Goal: Information Seeking & Learning: Learn about a topic

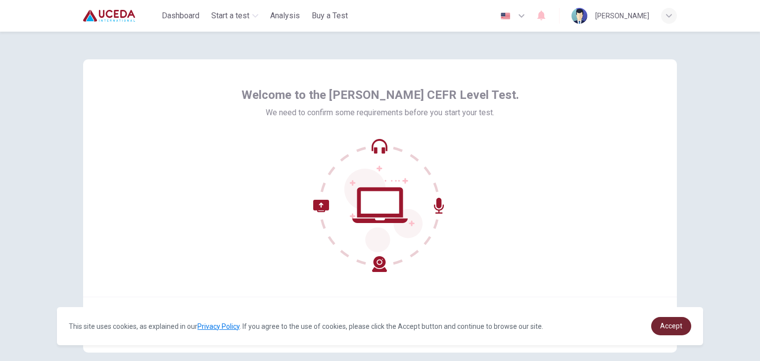
click at [677, 325] on span "Accept" at bounding box center [671, 326] width 22 height 8
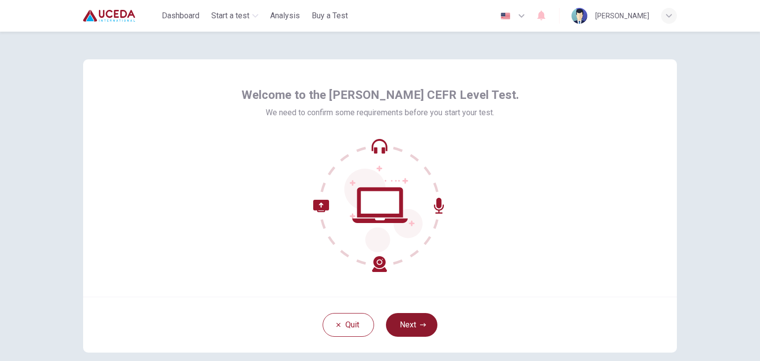
click at [414, 329] on button "Next" at bounding box center [411, 325] width 51 height 24
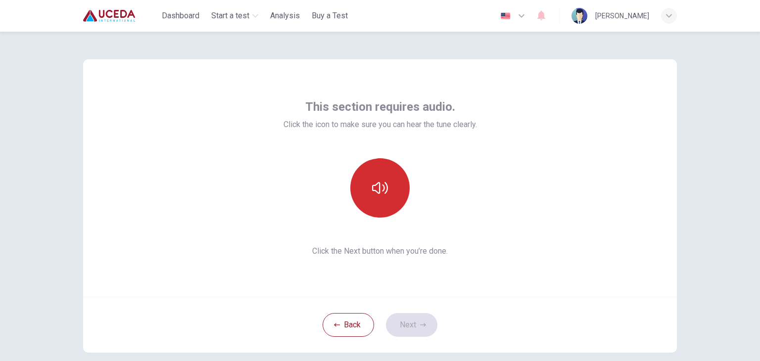
click at [385, 186] on icon "button" at bounding box center [380, 188] width 16 height 16
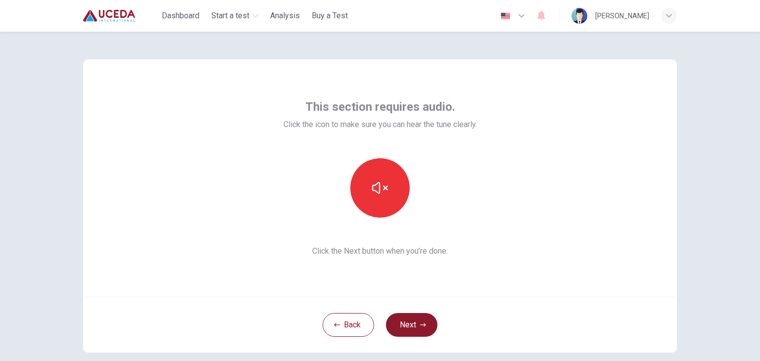
click at [411, 327] on button "Next" at bounding box center [411, 325] width 51 height 24
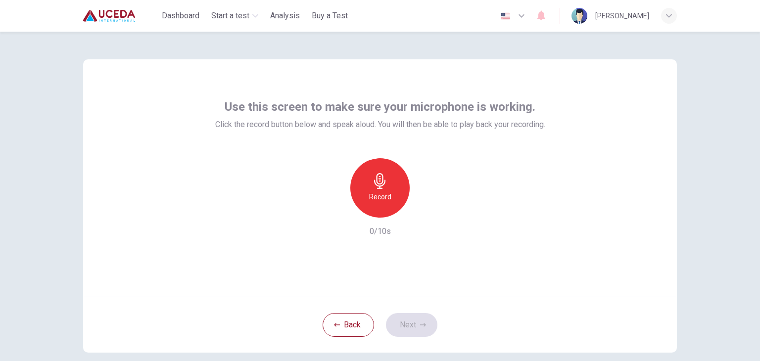
click at [384, 166] on div "Record" at bounding box center [379, 187] width 59 height 59
click at [422, 325] on icon "button" at bounding box center [423, 324] width 6 height 3
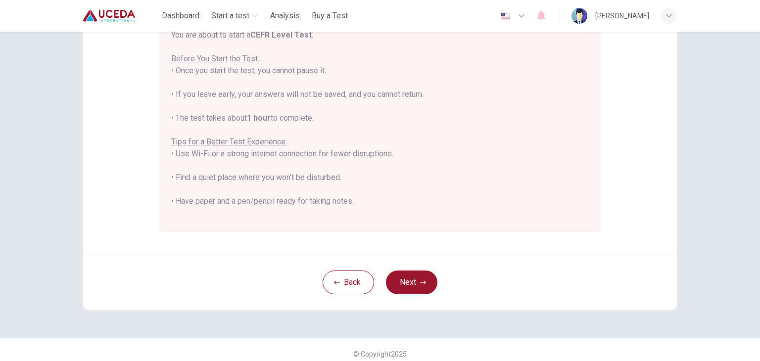
scroll to position [189, 0]
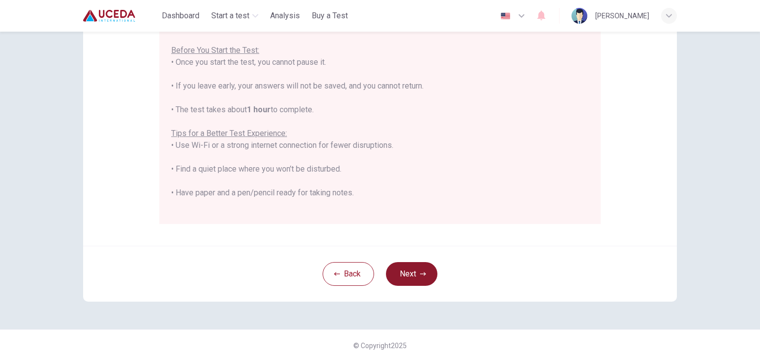
click at [416, 273] on button "Next" at bounding box center [411, 274] width 51 height 24
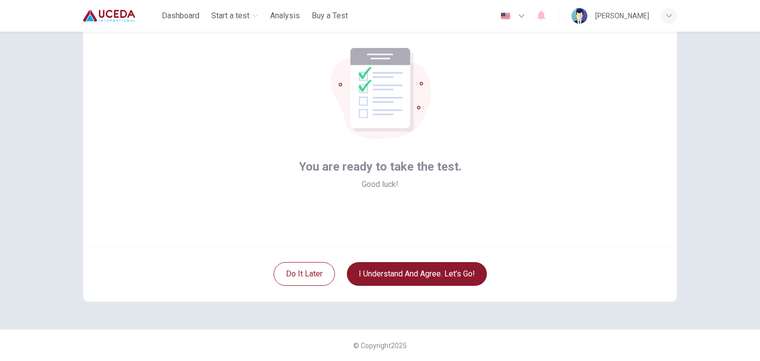
scroll to position [51, 0]
click at [449, 281] on button "I understand and agree. Let’s go!" at bounding box center [417, 274] width 140 height 24
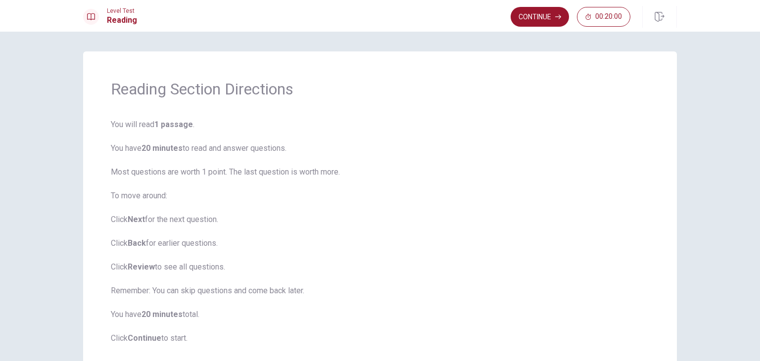
click at [449, 281] on span "You will read 1 passage . You have 20 minutes to read and answer questions. Mos…" at bounding box center [380, 232] width 538 height 226
click at [463, 205] on span "You will read 1 passage . You have 20 minutes to read and answer questions. Mos…" at bounding box center [380, 232] width 538 height 226
click at [547, 21] on button "Continue" at bounding box center [540, 17] width 58 height 20
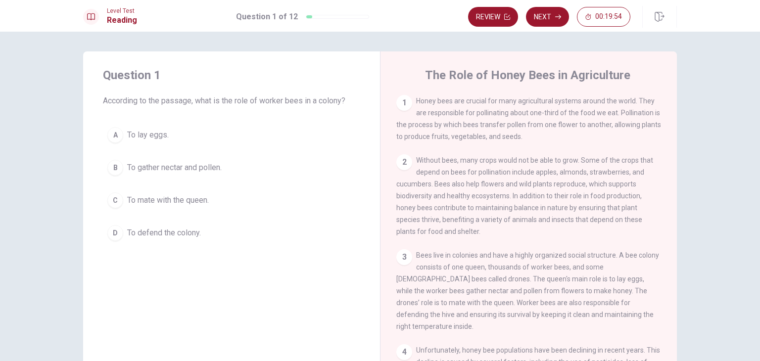
click at [757, 223] on div "Question 1 According to the passage, what is the role of worker bees in a colon…" at bounding box center [380, 197] width 760 height 330
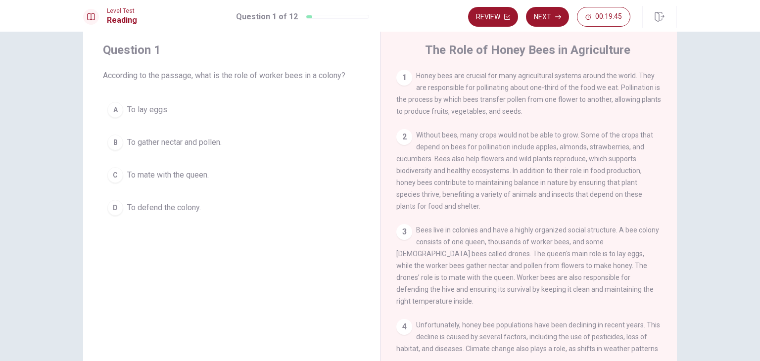
scroll to position [26, 0]
click at [209, 144] on span "To gather nectar and pollen." at bounding box center [174, 142] width 95 height 12
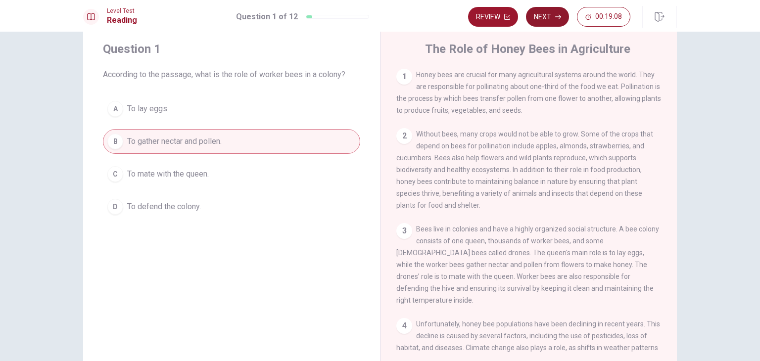
click at [538, 20] on button "Next" at bounding box center [547, 17] width 43 height 20
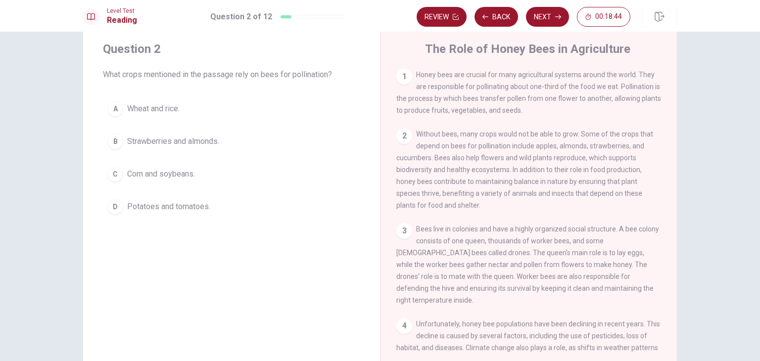
click at [196, 138] on span "Strawberries and almonds." at bounding box center [173, 142] width 92 height 12
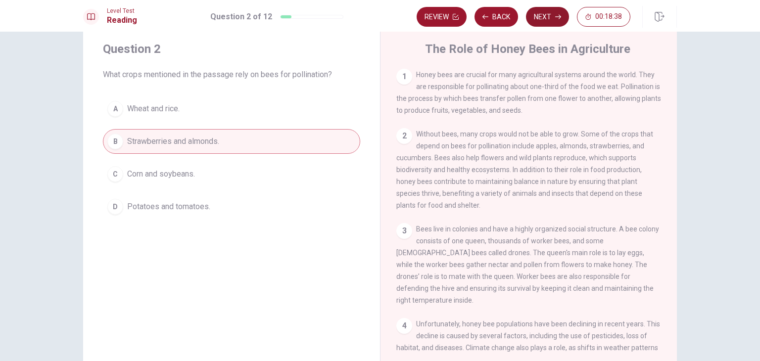
click at [546, 21] on button "Next" at bounding box center [547, 17] width 43 height 20
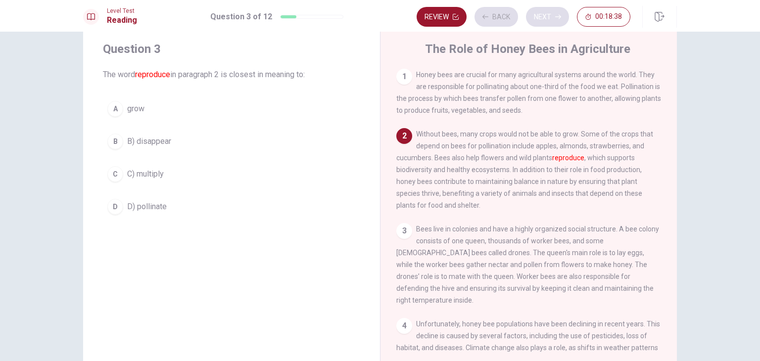
scroll to position [62, 0]
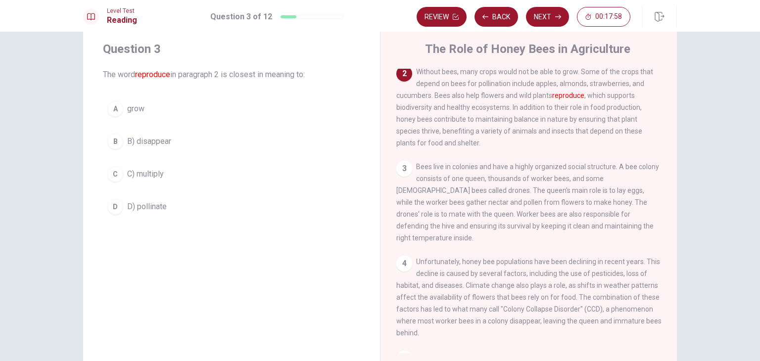
click at [133, 202] on span "D) pollinate" at bounding box center [147, 207] width 40 height 12
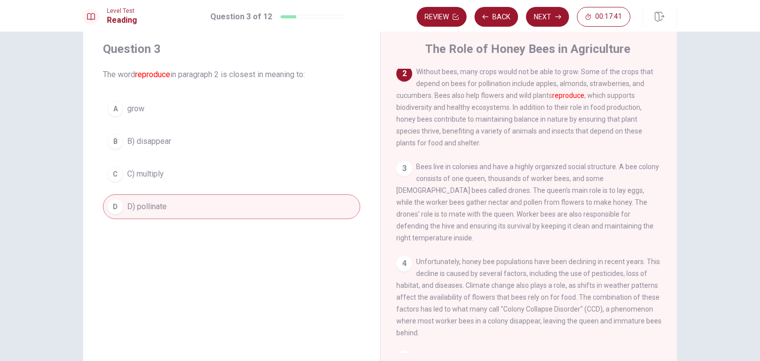
click at [206, 174] on button "C C) multiply" at bounding box center [231, 174] width 257 height 25
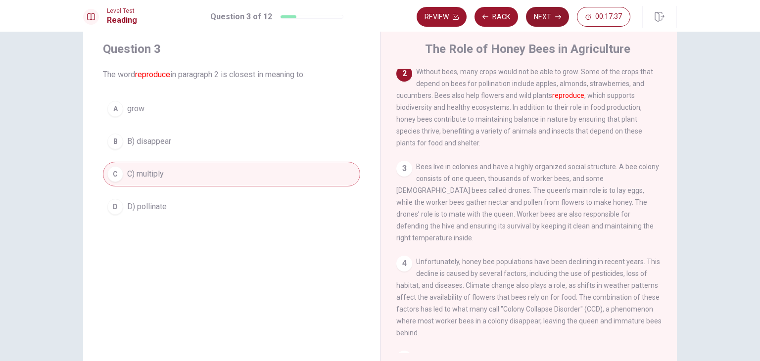
click at [541, 16] on button "Next" at bounding box center [547, 17] width 43 height 20
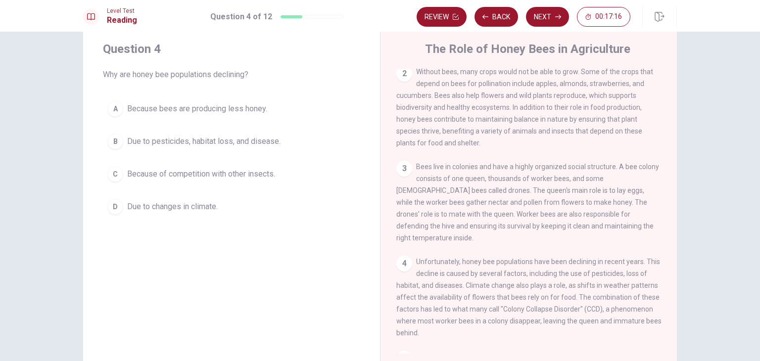
click at [233, 138] on span "Due to pesticides, habitat loss, and disease." at bounding box center [203, 142] width 153 height 12
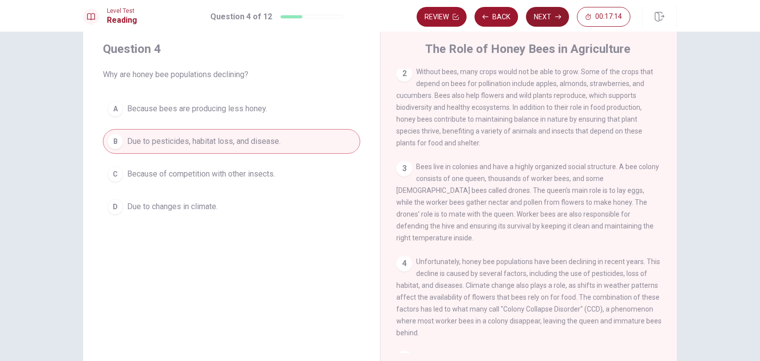
click at [560, 12] on button "Next" at bounding box center [547, 17] width 43 height 20
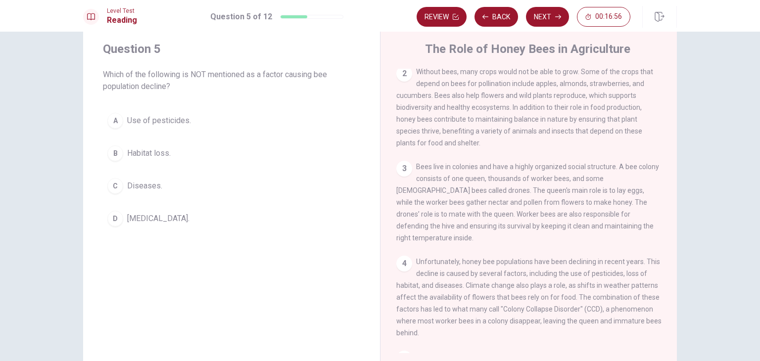
click at [154, 220] on span "[MEDICAL_DATA]." at bounding box center [158, 219] width 62 height 12
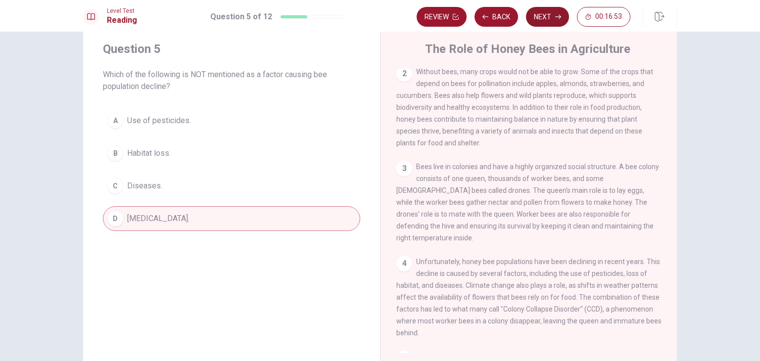
click at [545, 25] on button "Next" at bounding box center [547, 17] width 43 height 20
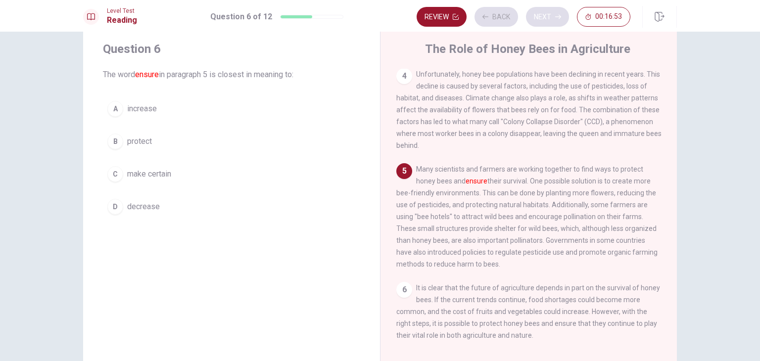
scroll to position [268, 0]
click at [160, 178] on span "make certain" at bounding box center [149, 174] width 44 height 12
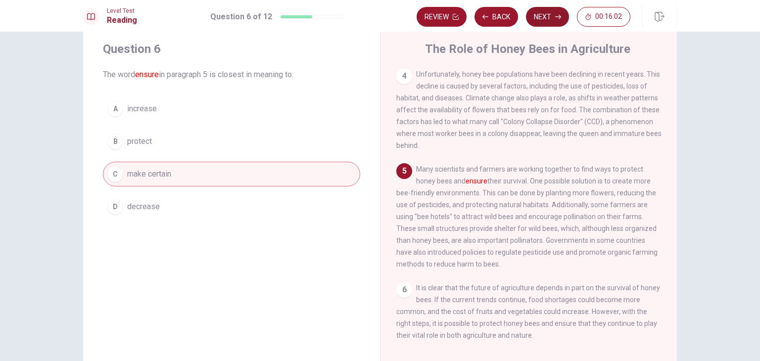
click at [556, 15] on icon "button" at bounding box center [558, 17] width 6 height 6
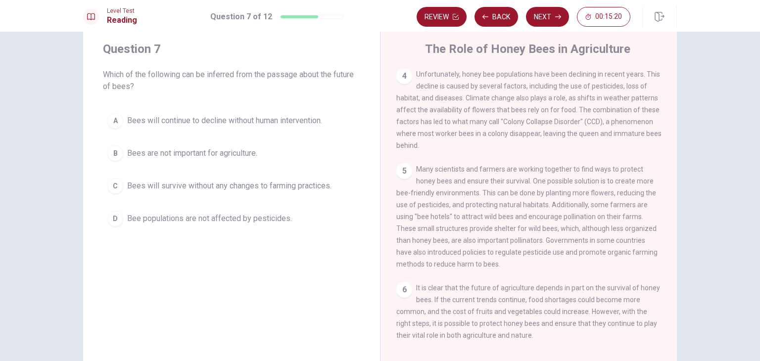
click at [215, 121] on span "Bees will continue to decline without human intervention." at bounding box center [224, 121] width 195 height 12
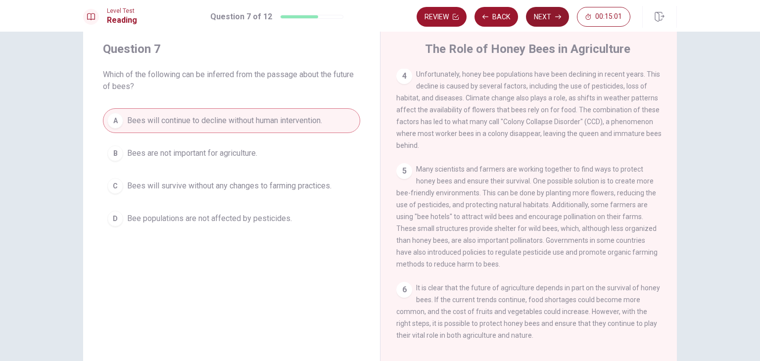
click at [546, 17] on button "Next" at bounding box center [547, 17] width 43 height 20
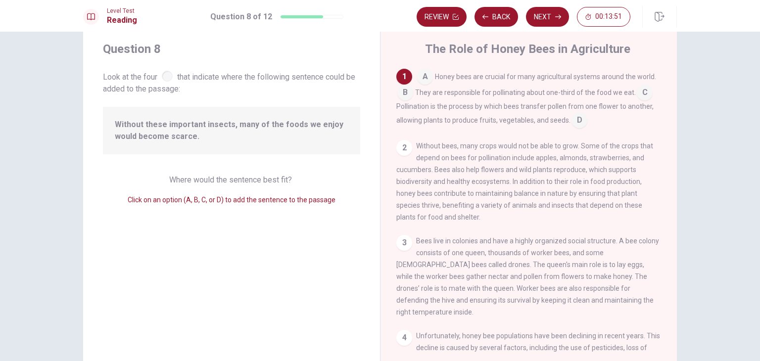
click at [643, 91] on input at bounding box center [645, 94] width 16 height 16
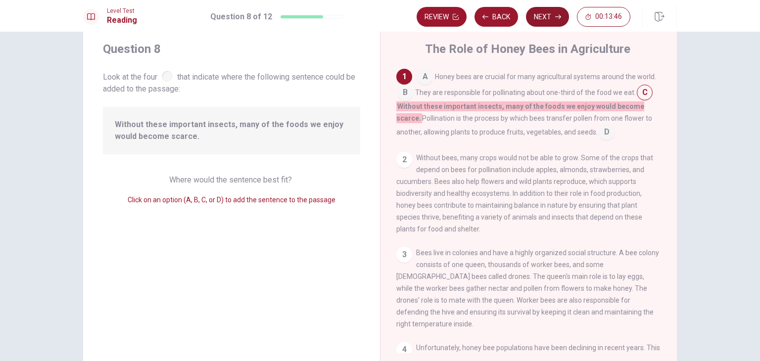
click at [542, 21] on button "Next" at bounding box center [547, 17] width 43 height 20
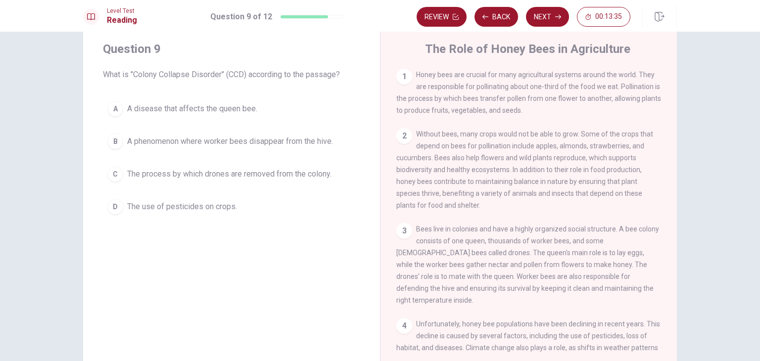
click at [751, 195] on div "Question 9 What is "Colony Collapse Disorder" (CCD) according to the passage? A…" at bounding box center [380, 197] width 760 height 330
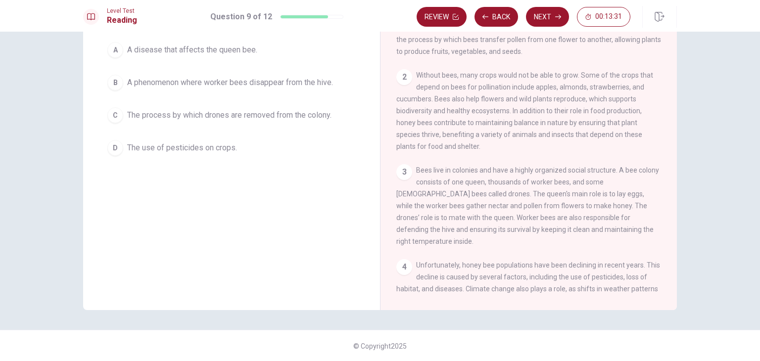
scroll to position [86, 0]
click at [669, 138] on div "1 Honey bees are crucial for many agricultural systems around the world. They a…" at bounding box center [535, 151] width 278 height 285
click at [670, 136] on div "1 Honey bees are crucial for many agricultural systems around the world. They a…" at bounding box center [535, 151] width 278 height 285
click at [555, 253] on div "1 Honey bees are crucial for many agricultural systems around the world. They a…" at bounding box center [535, 151] width 278 height 285
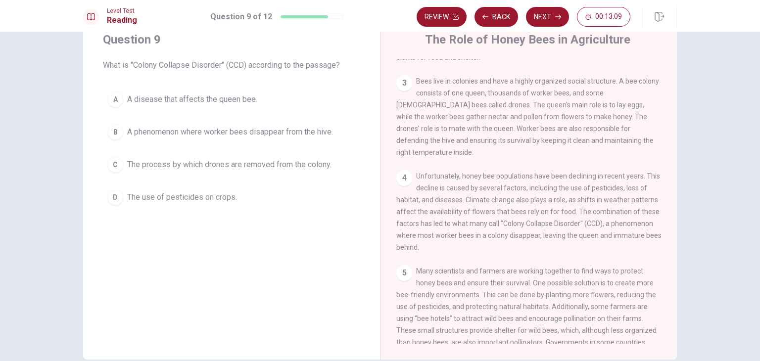
scroll to position [36, 0]
click at [135, 138] on span "A phenomenon where worker bees disappear from the hive." at bounding box center [230, 132] width 206 height 12
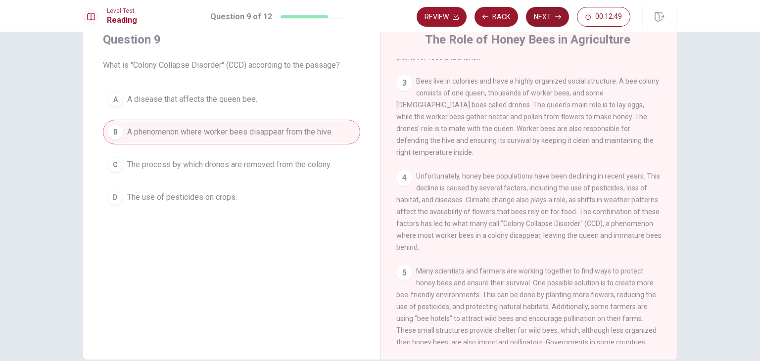
click at [544, 19] on button "Next" at bounding box center [547, 17] width 43 height 20
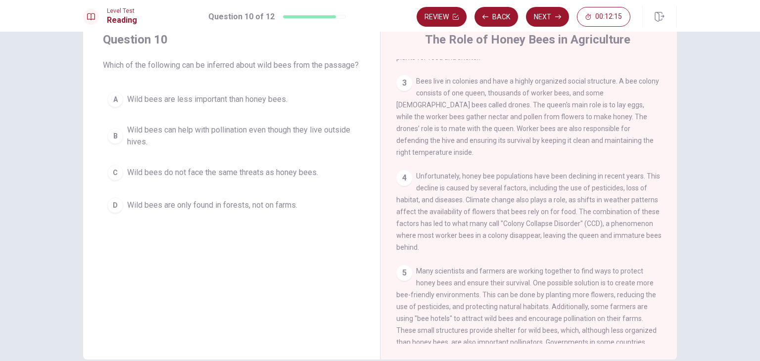
click at [133, 148] on span "Wild bees can help with pollination even though they live outside hives." at bounding box center [241, 136] width 229 height 24
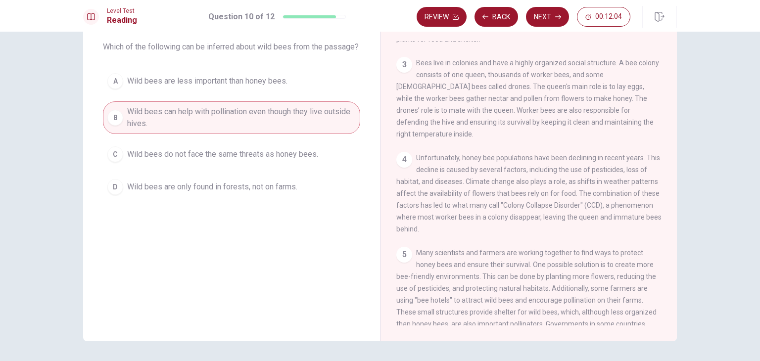
scroll to position [55, 0]
click at [666, 209] on div "1 Honey bees are crucial for many agricultural systems around the world. They a…" at bounding box center [535, 182] width 278 height 285
click at [674, 204] on div "The Role of Honey Bees in Agriculture 1 Honey bees are crucial for many agricul…" at bounding box center [528, 168] width 297 height 344
drag, startPoint x: 675, startPoint y: 204, endPoint x: 676, endPoint y: 220, distance: 15.9
click at [676, 220] on div "The Role of Honey Bees in Agriculture 1 Honey bees are crucial for many agricul…" at bounding box center [528, 168] width 297 height 344
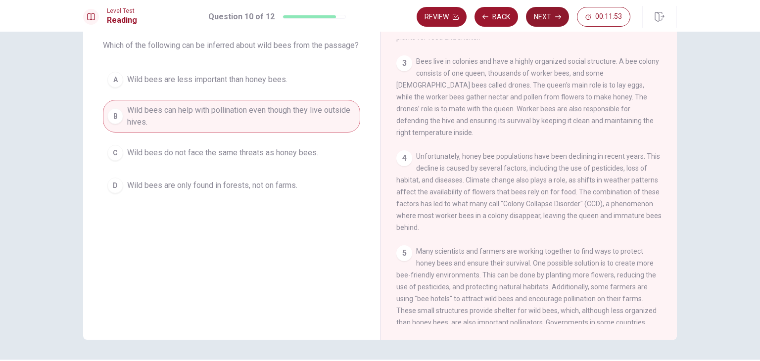
click at [539, 15] on button "Next" at bounding box center [547, 17] width 43 height 20
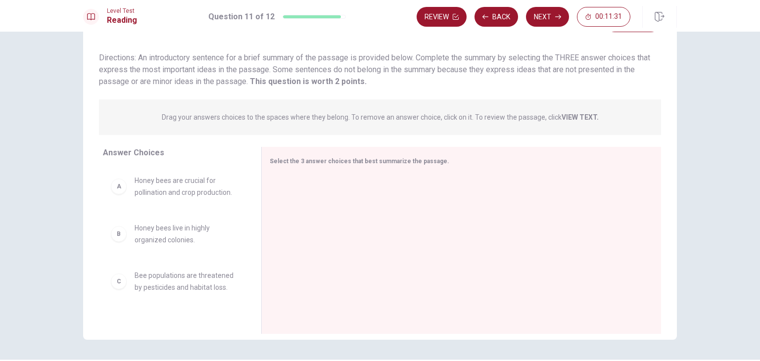
click at [573, 119] on strong "VIEW TEXT." at bounding box center [580, 117] width 37 height 8
click at [429, 186] on div at bounding box center [458, 241] width 376 height 133
drag, startPoint x: 206, startPoint y: 279, endPoint x: 371, endPoint y: 268, distance: 165.2
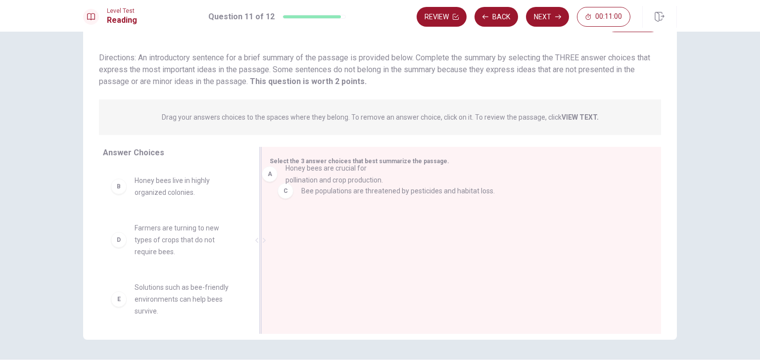
drag, startPoint x: 184, startPoint y: 193, endPoint x: 365, endPoint y: 181, distance: 182.0
drag, startPoint x: 247, startPoint y: 250, endPoint x: 247, endPoint y: 240, distance: 9.9
click at [247, 240] on div "B Honey bees live in highly organized colonies. D Farmers are turning to new ty…" at bounding box center [178, 243] width 150 height 152
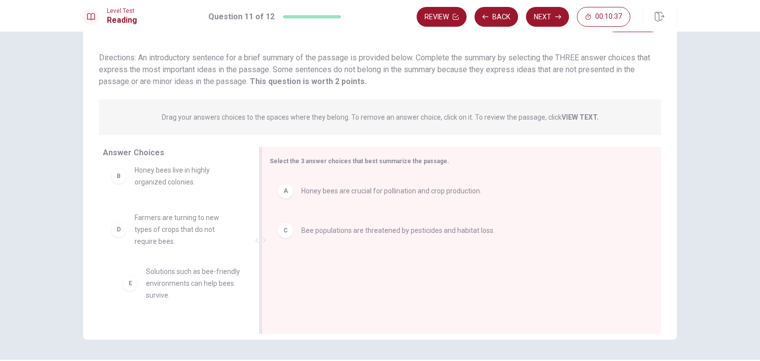
scroll to position [11, 0]
drag, startPoint x: 179, startPoint y: 281, endPoint x: 390, endPoint y: 268, distance: 211.2
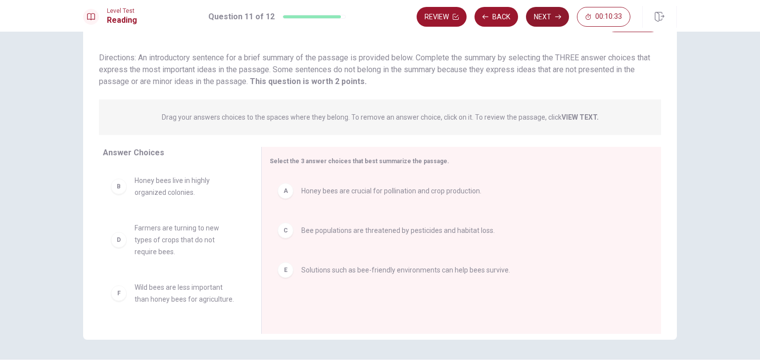
click at [557, 11] on button "Next" at bounding box center [547, 17] width 43 height 20
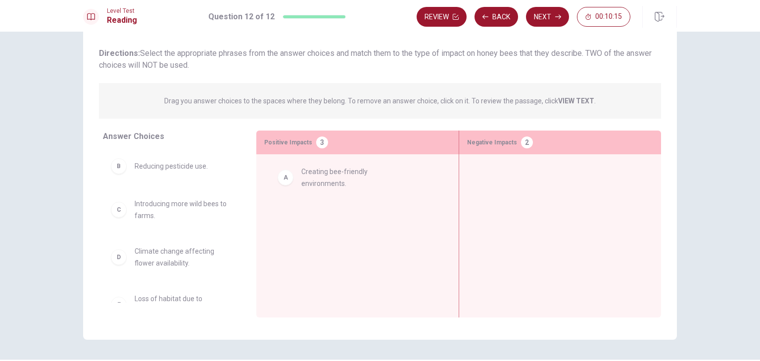
drag, startPoint x: 198, startPoint y: 170, endPoint x: 368, endPoint y: 179, distance: 170.0
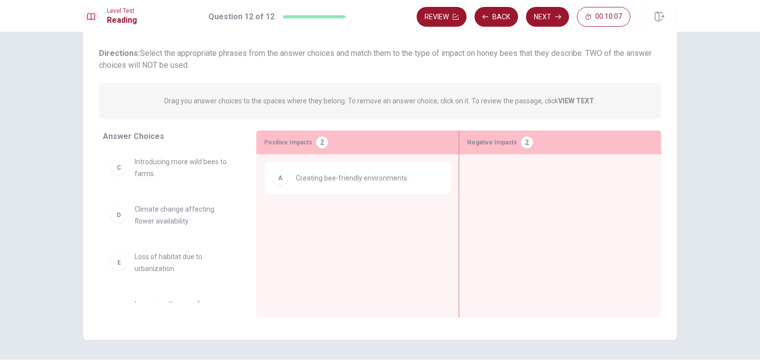
scroll to position [43, 0]
drag, startPoint x: 154, startPoint y: 262, endPoint x: 555, endPoint y: 221, distance: 403.4
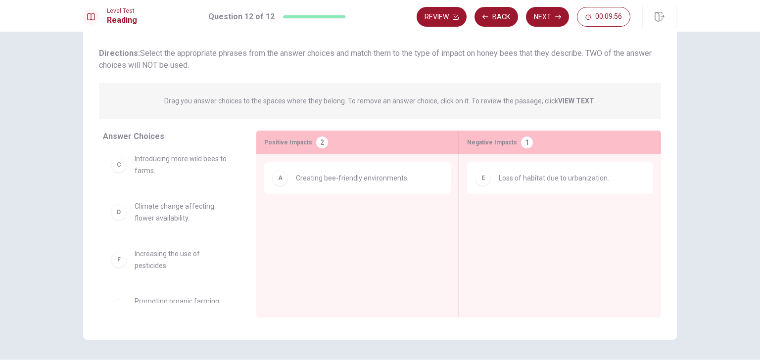
scroll to position [40, 0]
drag, startPoint x: 242, startPoint y: 221, endPoint x: 243, endPoint y: 209, distance: 11.9
click at [243, 209] on div "B Reducing pesticide use. C Introducing more wild bees to farms. D Climate chan…" at bounding box center [175, 226] width 145 height 152
drag, startPoint x: 205, startPoint y: 209, endPoint x: 529, endPoint y: 205, distance: 323.6
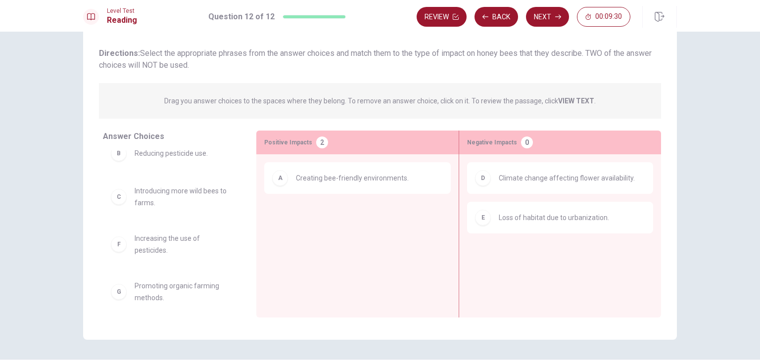
scroll to position [10, 0]
drag, startPoint x: 248, startPoint y: 197, endPoint x: 247, endPoint y: 188, distance: 10.0
click at [247, 188] on div "Answer Choices B Reducing pesticide use. C Introducing more wild bees to farms.…" at bounding box center [169, 227] width 173 height 192
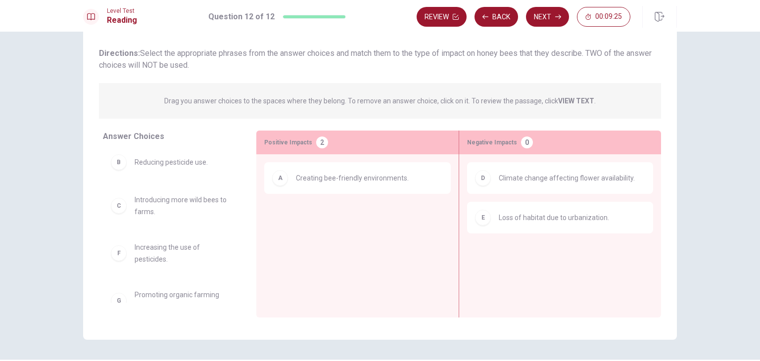
scroll to position [0, 0]
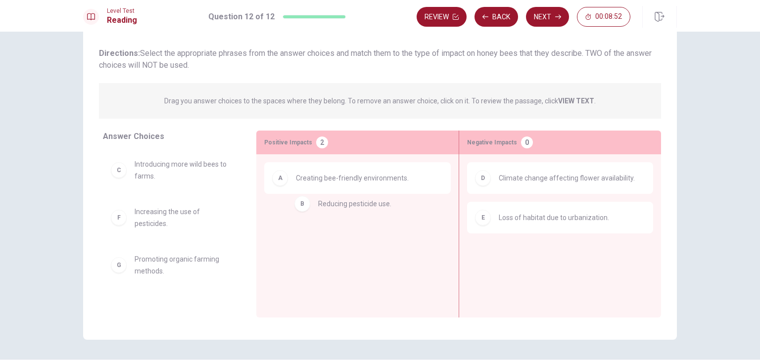
drag, startPoint x: 143, startPoint y: 172, endPoint x: 354, endPoint y: 219, distance: 216.4
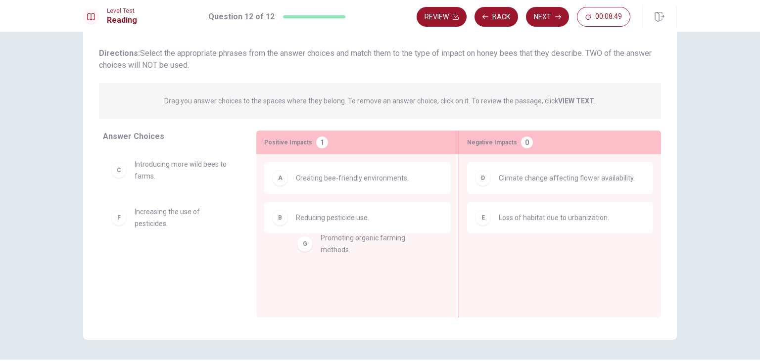
drag, startPoint x: 182, startPoint y: 266, endPoint x: 373, endPoint y: 245, distance: 191.6
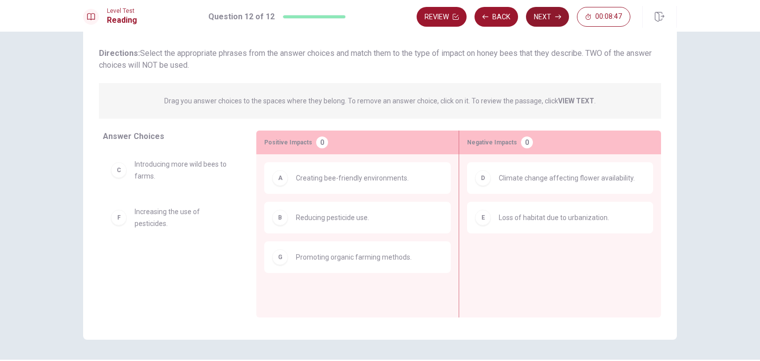
click at [547, 22] on button "Next" at bounding box center [547, 17] width 43 height 20
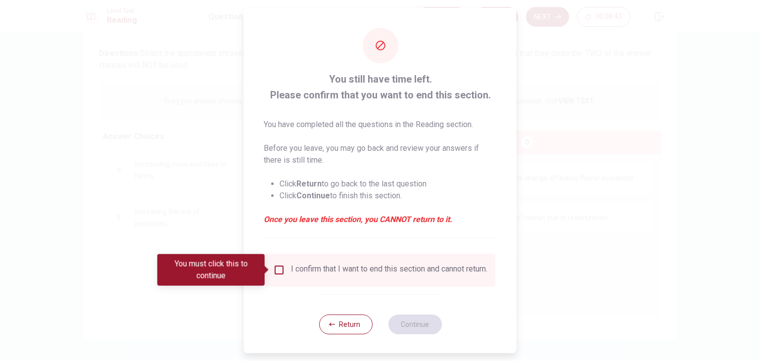
click at [278, 268] on input "You must click this to continue" at bounding box center [279, 270] width 12 height 12
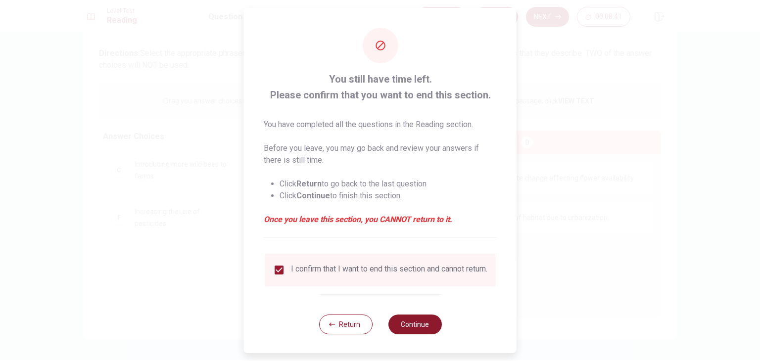
click at [416, 326] on button "Continue" at bounding box center [414, 325] width 53 height 20
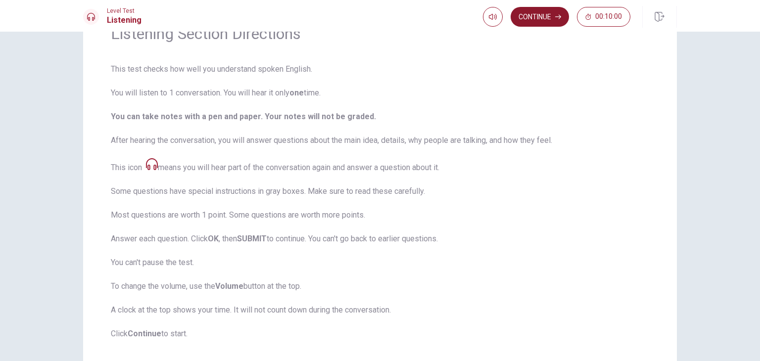
click at [541, 21] on button "Continue" at bounding box center [540, 17] width 58 height 20
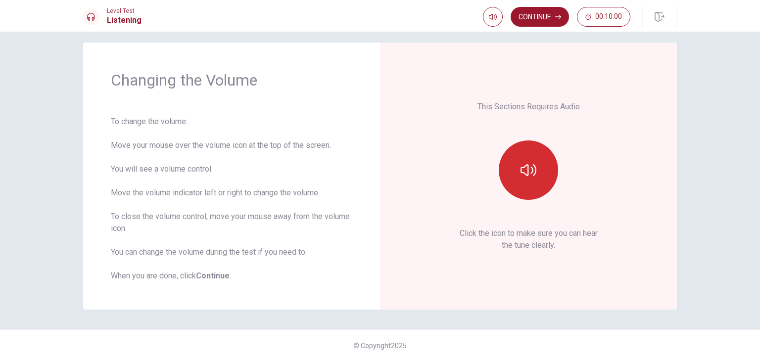
click at [530, 177] on icon "button" at bounding box center [529, 170] width 16 height 16
click at [535, 24] on button "Continue" at bounding box center [540, 17] width 58 height 20
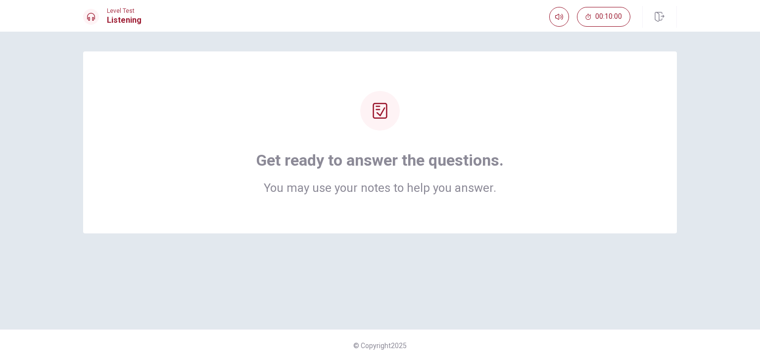
click at [413, 172] on div "Get ready to answer the questions. You may use your notes to help you answer." at bounding box center [379, 172] width 247 height 44
click at [388, 110] on div at bounding box center [380, 111] width 40 height 40
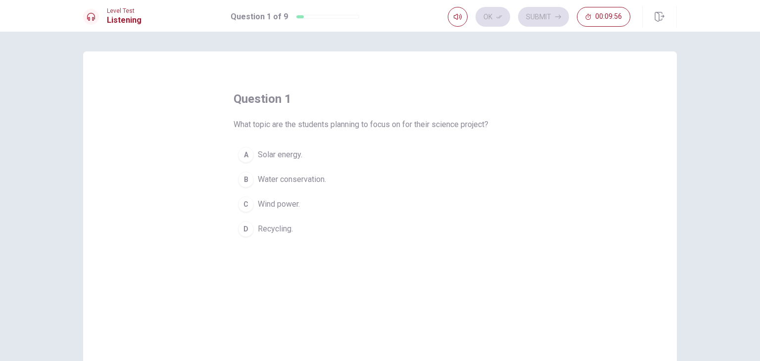
click at [284, 208] on span "Wind power." at bounding box center [279, 204] width 42 height 12
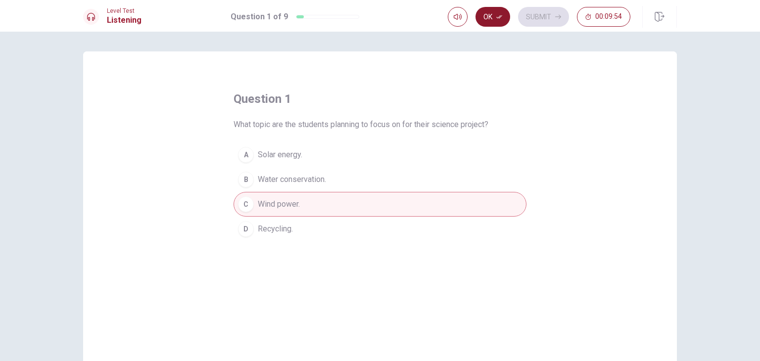
click at [494, 15] on button "Ok" at bounding box center [493, 17] width 35 height 20
click at [533, 19] on button "Submit" at bounding box center [543, 17] width 51 height 20
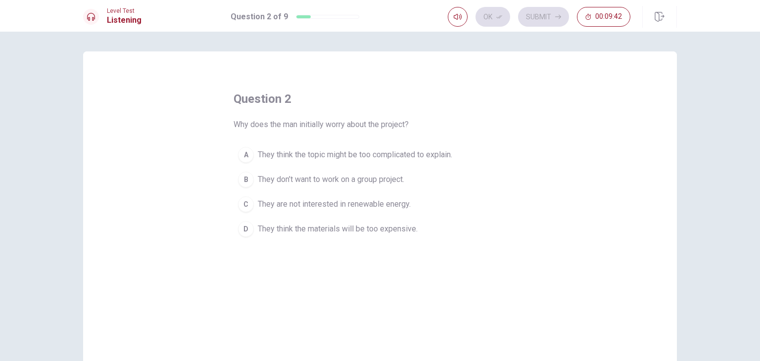
click at [370, 158] on span "They think the topic might be too complicated to explain." at bounding box center [355, 155] width 194 height 12
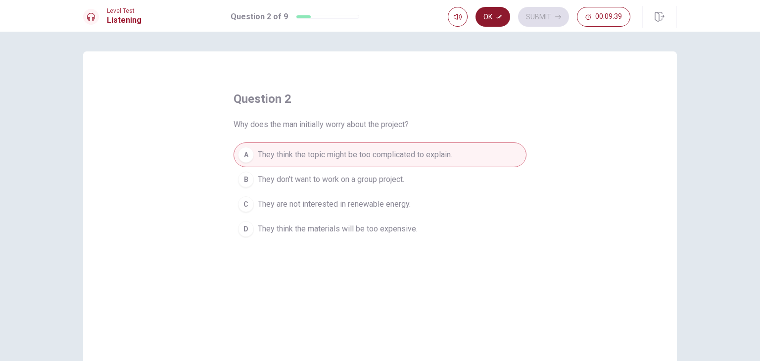
click at [493, 20] on button "Ok" at bounding box center [493, 17] width 35 height 20
click at [531, 13] on button "Submit" at bounding box center [543, 17] width 51 height 20
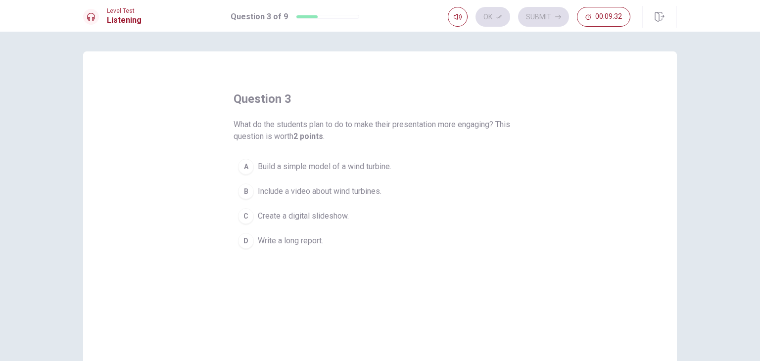
click at [409, 129] on span "What do the students plan to do to make their presentation more engaging? This …" at bounding box center [380, 131] width 293 height 24
click at [374, 171] on span "Build a simple model of a wind turbine." at bounding box center [325, 167] width 134 height 12
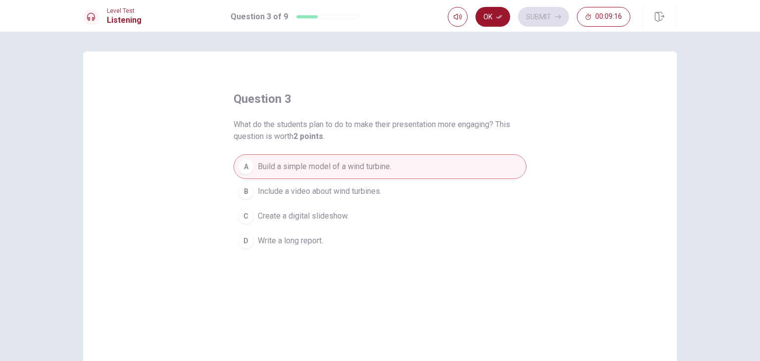
click at [335, 216] on span "Create a digital slideshow." at bounding box center [303, 216] width 91 height 12
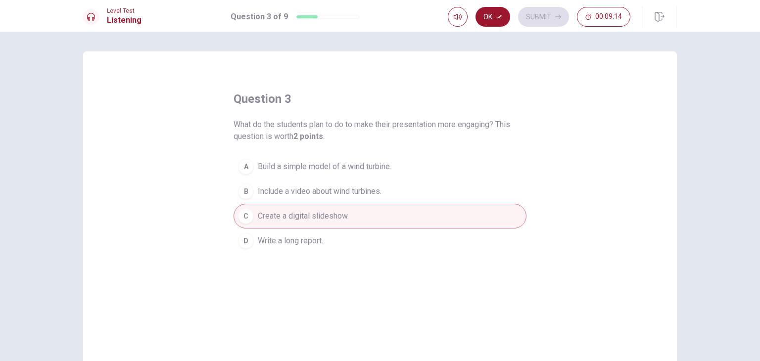
click at [368, 156] on button "A Build a simple model of a wind turbine." at bounding box center [380, 166] width 293 height 25
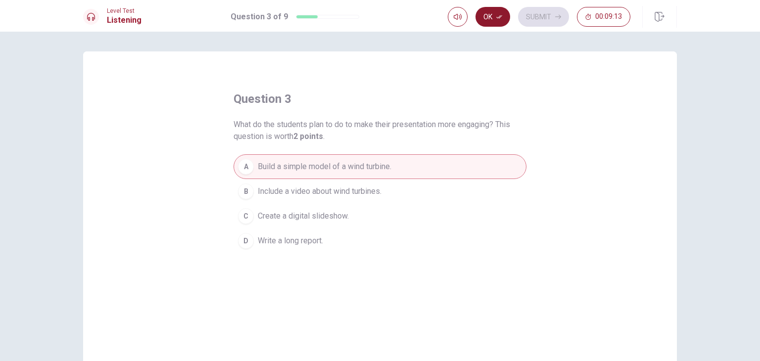
click at [492, 22] on button "Ok" at bounding box center [493, 17] width 35 height 20
click at [558, 18] on icon "button" at bounding box center [558, 17] width 6 height 6
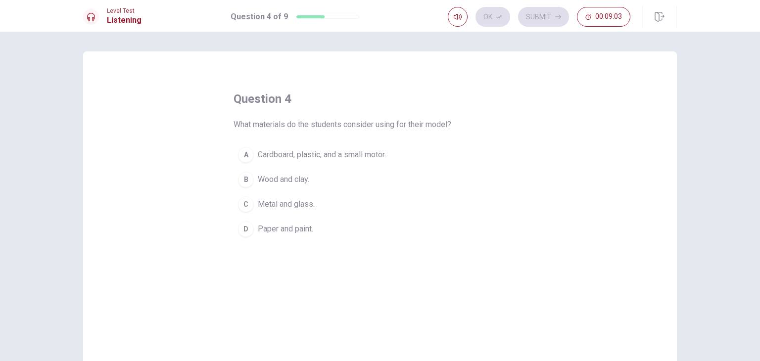
click at [324, 156] on span "Cardboard, plastic, and a small motor." at bounding box center [322, 155] width 128 height 12
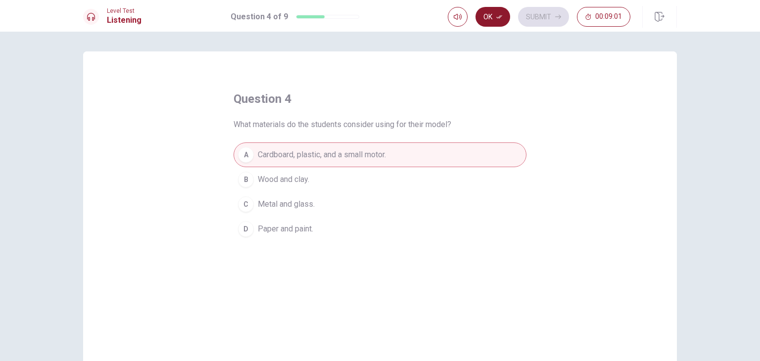
click at [493, 23] on button "Ok" at bounding box center [493, 17] width 35 height 20
click at [327, 195] on button "C Metal and glass." at bounding box center [380, 204] width 293 height 25
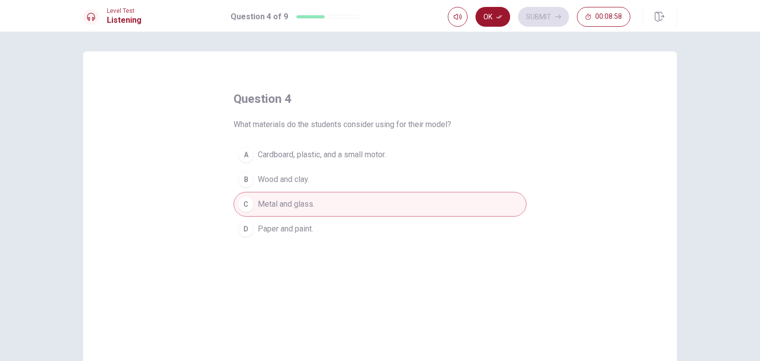
click at [352, 155] on span "Cardboard, plastic, and a small motor." at bounding box center [322, 155] width 128 height 12
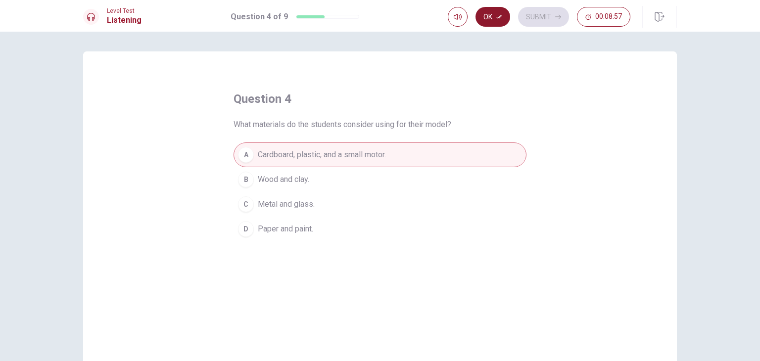
click at [491, 20] on button "Ok" at bounding box center [493, 17] width 35 height 20
click at [545, 14] on button "Submit" at bounding box center [543, 17] width 51 height 20
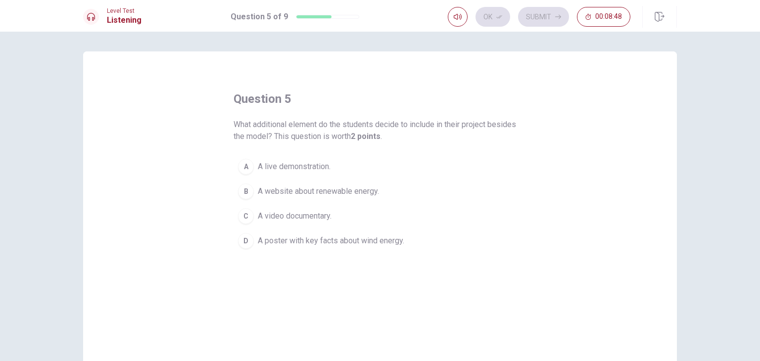
click at [294, 244] on span "A poster with key facts about wind energy." at bounding box center [331, 241] width 146 height 12
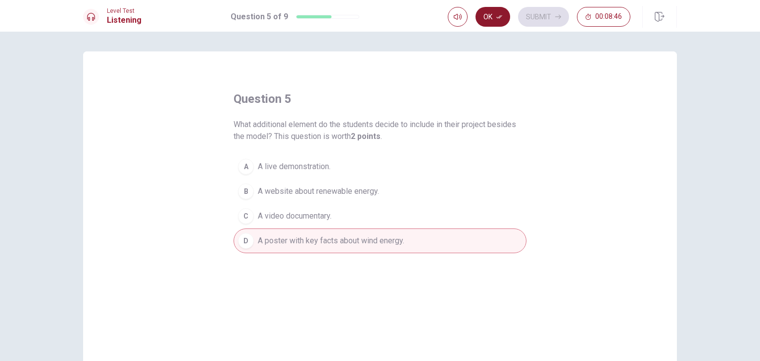
click at [499, 19] on icon "button" at bounding box center [499, 17] width 6 height 6
click at [536, 19] on button "Submit" at bounding box center [543, 17] width 51 height 20
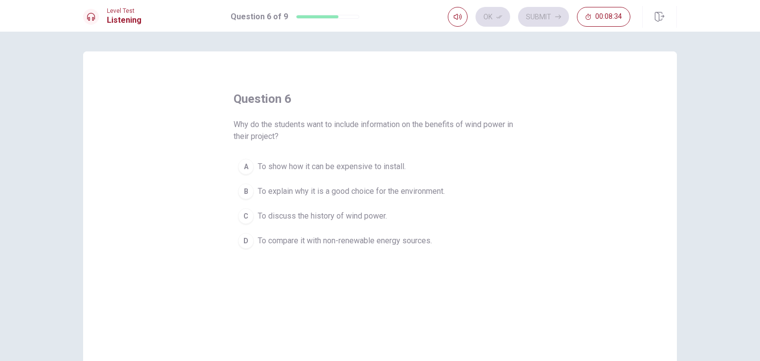
click at [387, 198] on button "B To explain why it is a good choice for the environment." at bounding box center [380, 191] width 293 height 25
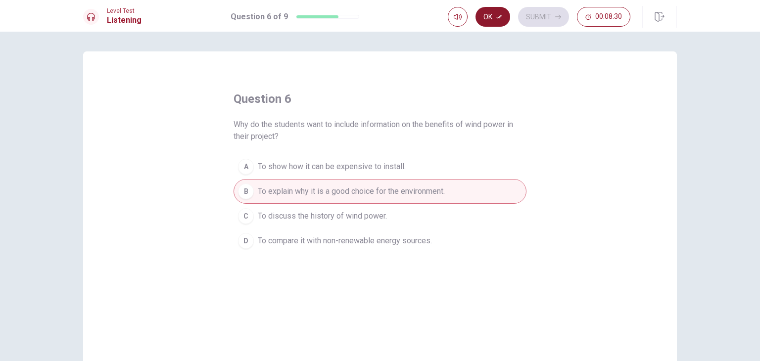
click at [495, 19] on button "Ok" at bounding box center [493, 17] width 35 height 20
click at [551, 13] on button "Submit" at bounding box center [543, 17] width 51 height 20
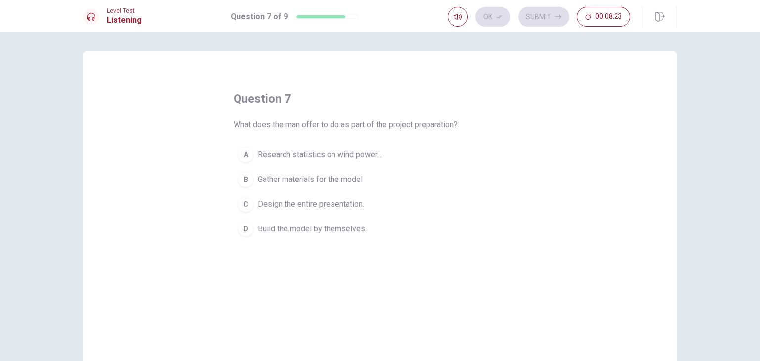
click at [339, 161] on button "A Research statistics on wind power. ." at bounding box center [380, 155] width 293 height 25
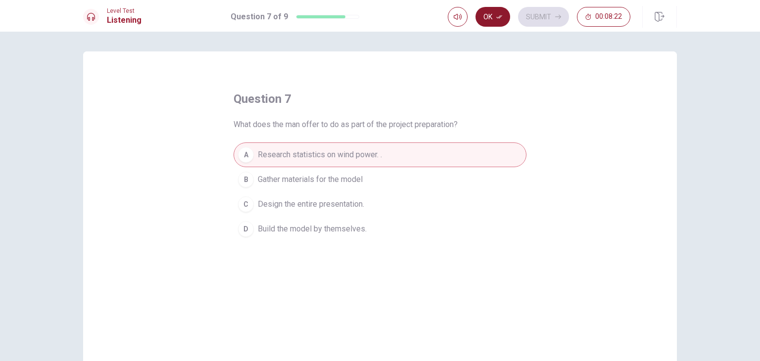
click at [491, 19] on button "Ok" at bounding box center [493, 17] width 35 height 20
click at [530, 14] on button "Submit" at bounding box center [543, 17] width 51 height 20
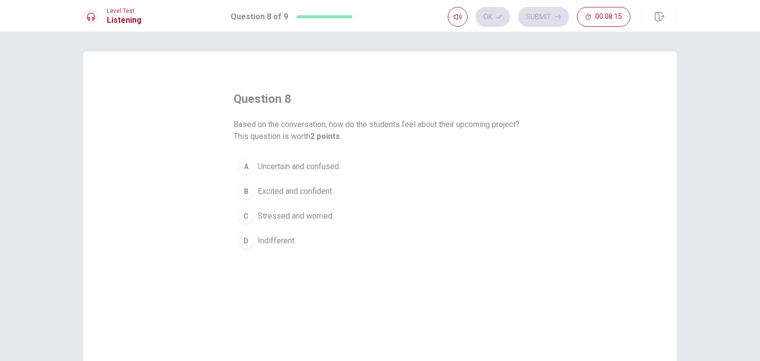
click at [323, 189] on span "Excited and confident." at bounding box center [296, 192] width 76 height 12
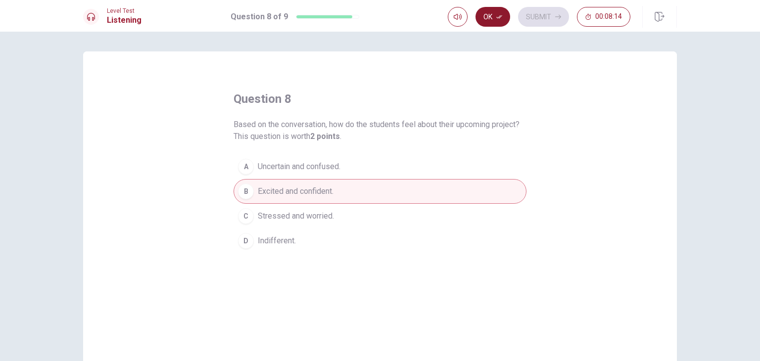
click at [502, 19] on icon "button" at bounding box center [499, 17] width 6 height 6
click at [525, 15] on button "Submit" at bounding box center [543, 17] width 51 height 20
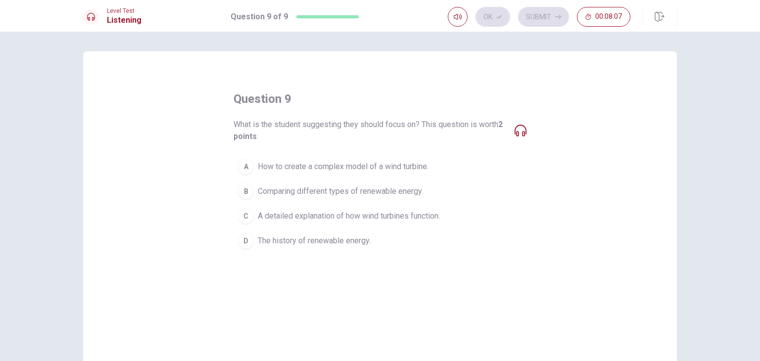
click at [406, 219] on span "A detailed explanation of how wind turbines function." at bounding box center [349, 216] width 182 height 12
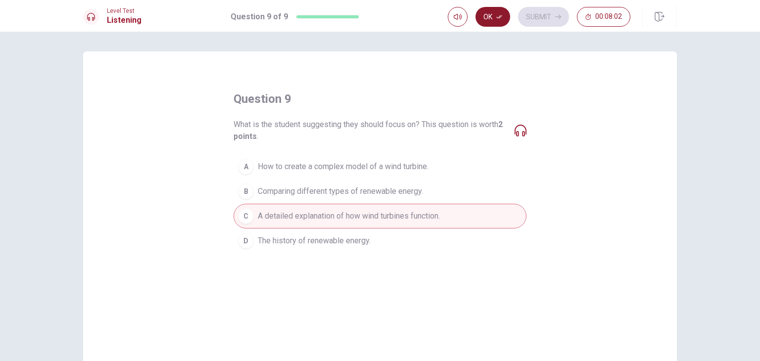
click at [497, 18] on icon "button" at bounding box center [499, 17] width 6 height 6
click at [531, 14] on button "Submit" at bounding box center [543, 17] width 51 height 20
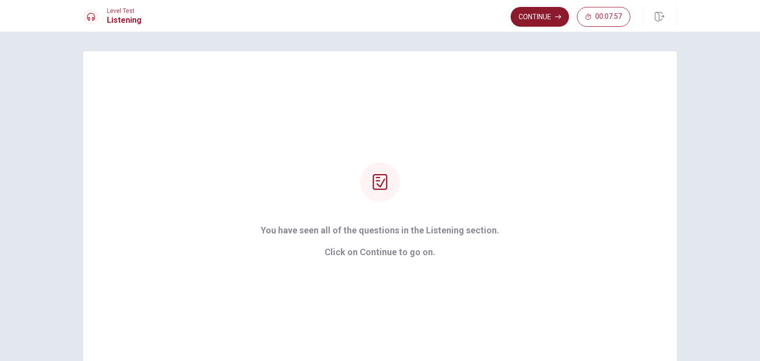
click at [536, 15] on button "Continue" at bounding box center [540, 17] width 58 height 20
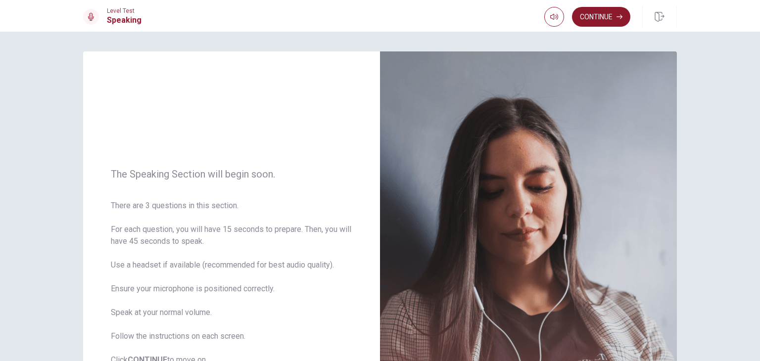
click at [614, 21] on button "Continue" at bounding box center [601, 17] width 58 height 20
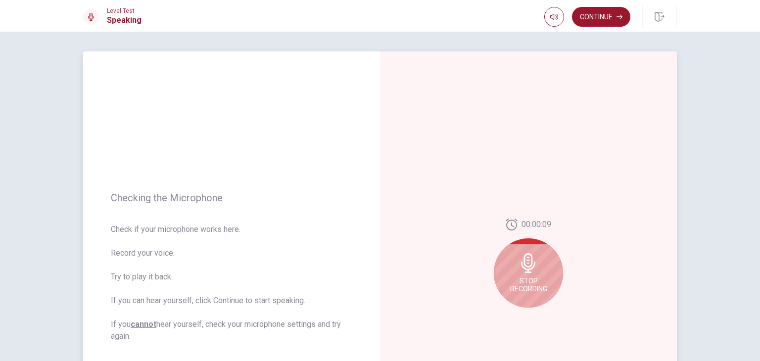
click at [522, 260] on icon at bounding box center [529, 263] width 20 height 20
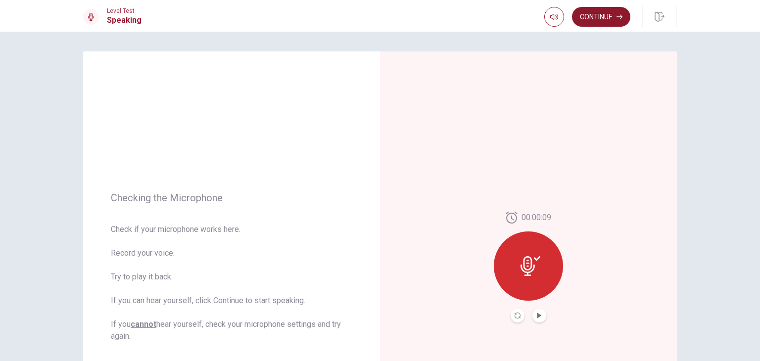
click at [602, 12] on button "Continue" at bounding box center [601, 17] width 58 height 20
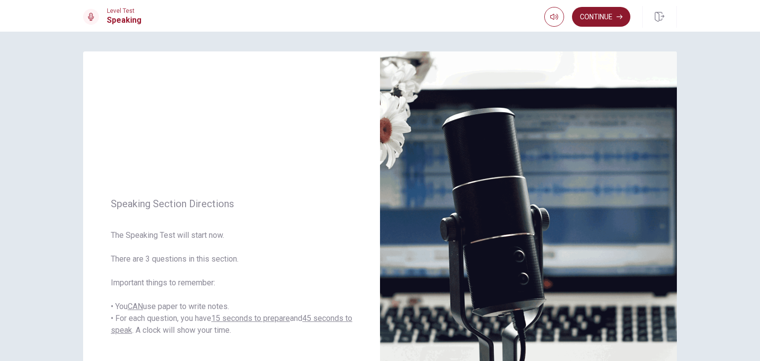
click at [602, 19] on button "Continue" at bounding box center [601, 17] width 58 height 20
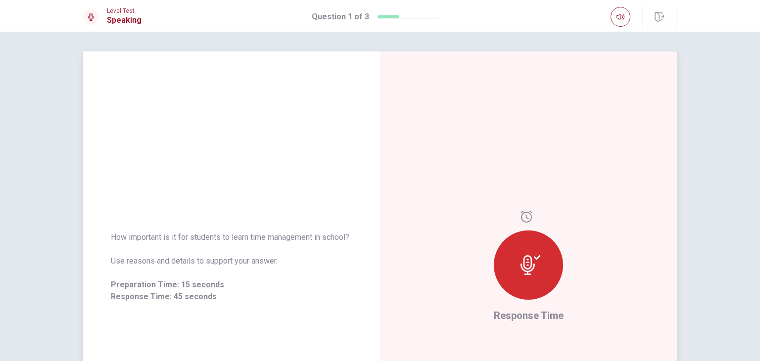
click at [516, 257] on div at bounding box center [528, 265] width 69 height 69
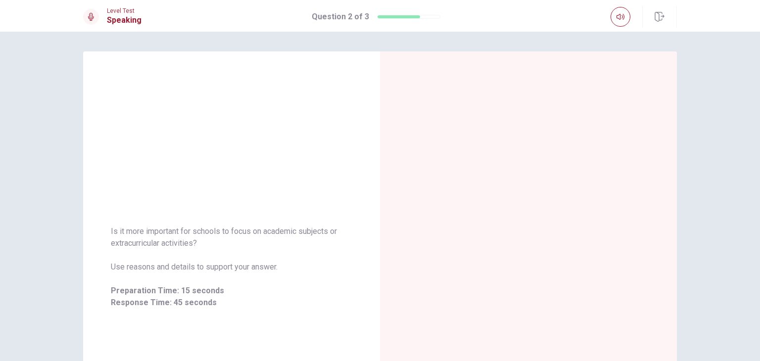
click at [481, 246] on div at bounding box center [528, 266] width 297 height 431
click at [481, 246] on div "Preparation Time" at bounding box center [528, 266] width 297 height 431
click at [481, 246] on div "Preparation Time 00:00:02" at bounding box center [528, 266] width 297 height 431
click at [481, 246] on div "Preparation Time 00:00:01" at bounding box center [528, 266] width 297 height 431
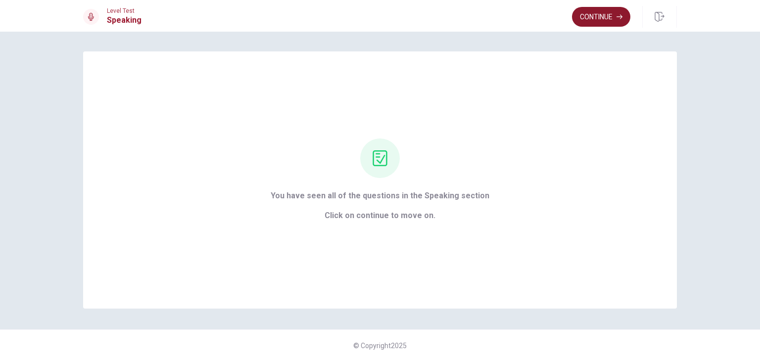
click at [600, 17] on button "Continue" at bounding box center [601, 17] width 58 height 20
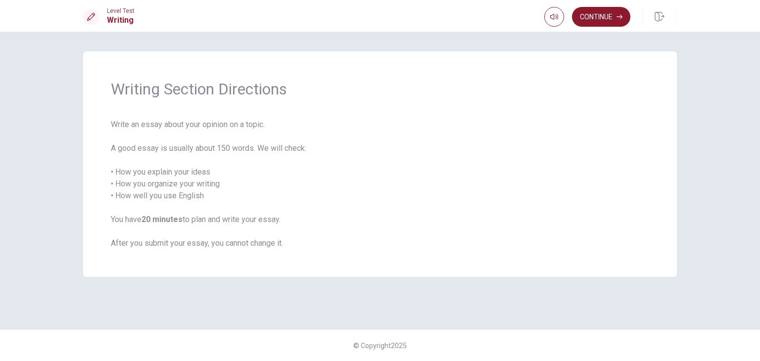
click at [600, 17] on button "Continue" at bounding box center [601, 17] width 58 height 20
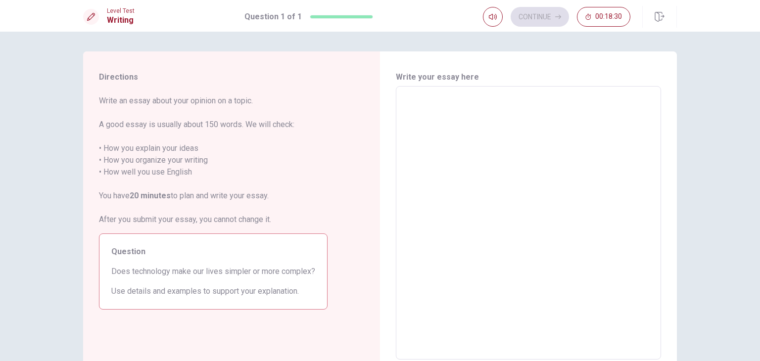
click at [508, 109] on textarea at bounding box center [528, 223] width 251 height 257
click at [469, 104] on textarea at bounding box center [528, 223] width 251 height 257
type textarea "T"
type textarea "x"
type textarea "Te"
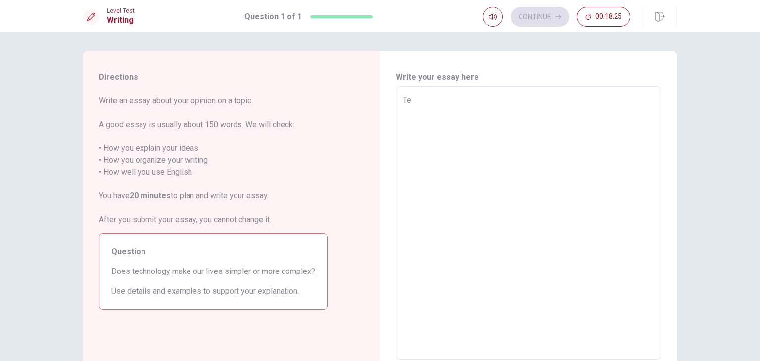
type textarea "x"
type textarea "Tec"
type textarea "x"
type textarea "Tech"
type textarea "x"
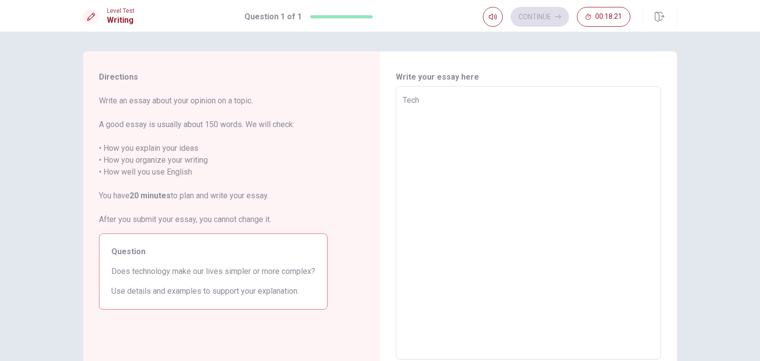
type textarea "Techn"
type textarea "x"
type textarea "Techno"
type textarea "x"
type textarea "Technol"
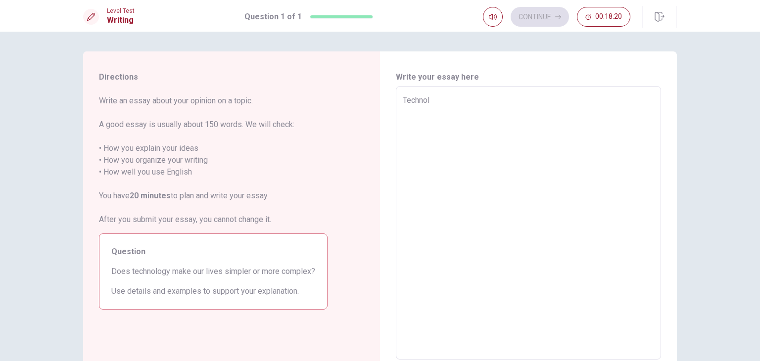
type textarea "x"
type textarea "Technolo"
type textarea "x"
type textarea "Technolog"
type textarea "x"
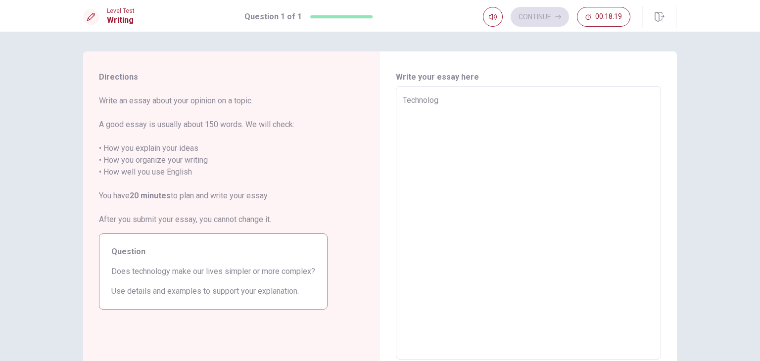
type textarea "Technology"
type textarea "x"
type textarea "Technology"
type textarea "x"
type textarea "Technology c"
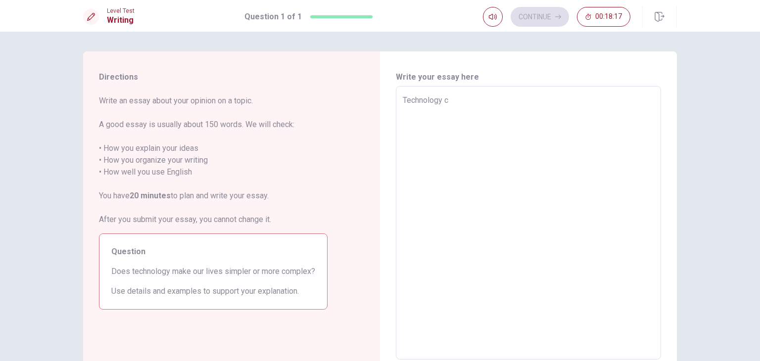
type textarea "x"
type textarea "Technology ca"
type textarea "x"
type textarea "Technology can"
type textarea "x"
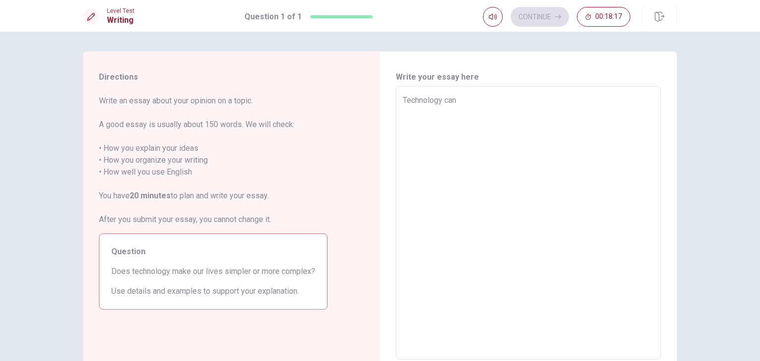
type textarea "Technology can"
type textarea "x"
type textarea "Technology can m"
type textarea "x"
type textarea "Technology can ma"
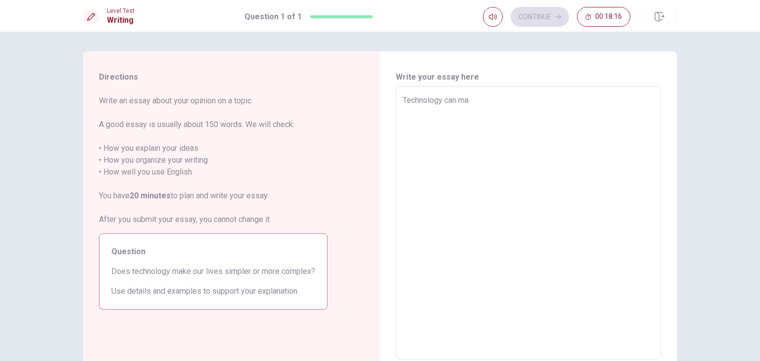
type textarea "x"
type textarea "Technology can mak"
type textarea "x"
type textarea "Technology can make"
type textarea "x"
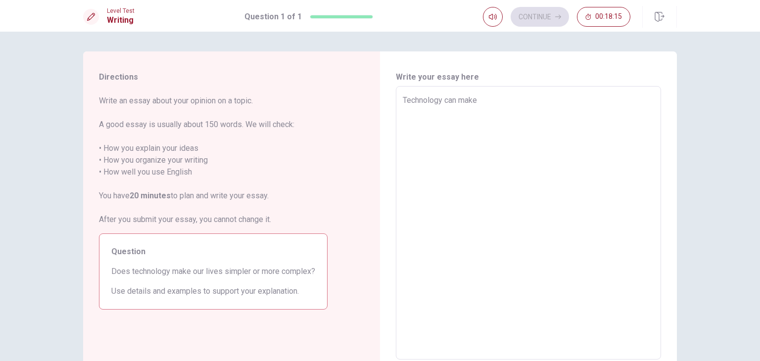
type textarea "Technology can make"
type textarea "x"
type textarea "Technology can make l"
type textarea "x"
type textarea "Technology can make li"
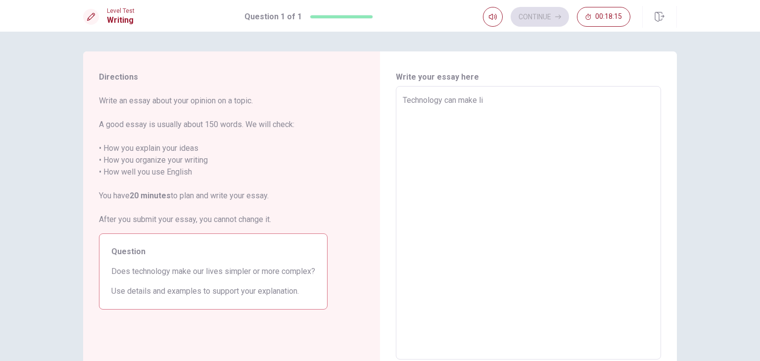
type textarea "x"
type textarea "Technology can make lif"
type textarea "x"
type textarea "Technology can make life"
type textarea "x"
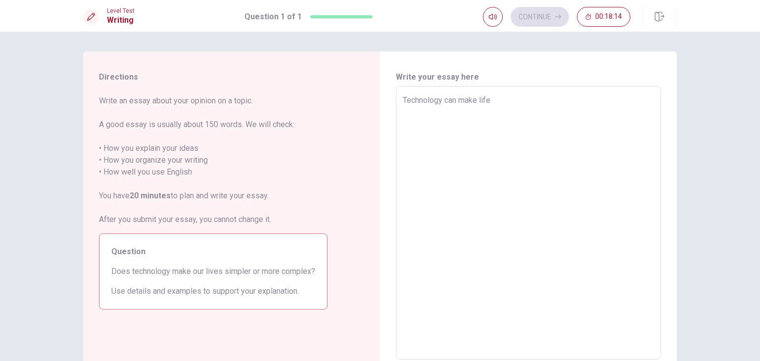
type textarea "Technology can make life"
type textarea "x"
type textarea "Technology can make life b"
type textarea "x"
type textarea "Technology can make life [PERSON_NAME]"
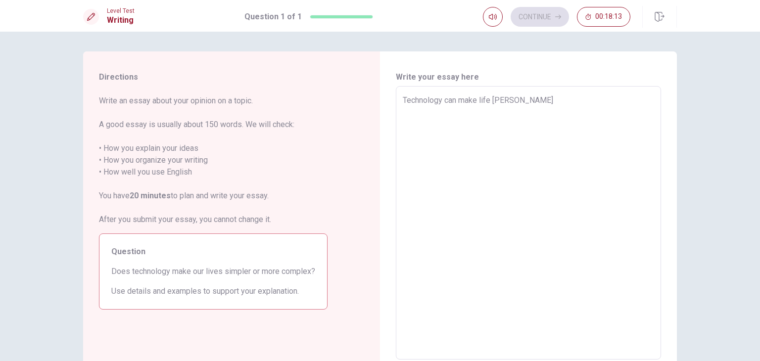
type textarea "x"
type textarea "Technology can make life bot"
type textarea "x"
type textarea "Technology can make life both"
type textarea "x"
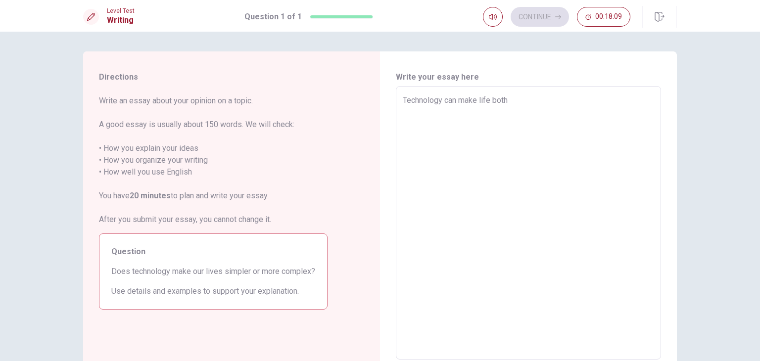
type textarea "Technology can make life both"
type textarea "x"
type textarea "Technology can make life both e"
type textarea "x"
type textarea "Technology can make life both ea"
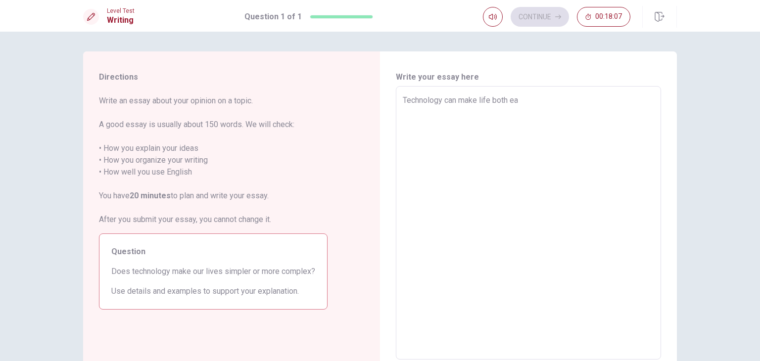
type textarea "x"
type textarea "Technology can make life both eas"
type textarea "x"
type textarea "Technology can make life both easi"
type textarea "x"
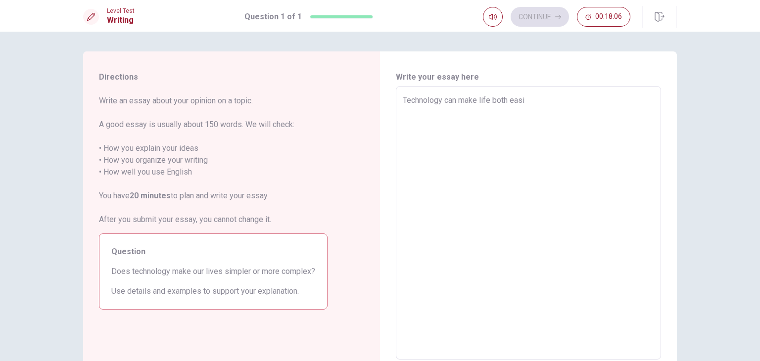
type textarea "Technology can make life both [PERSON_NAME]"
type textarea "x"
type textarea "Technology can make life both easier"
type textarea "x"
type textarea "Technology can make life both easier"
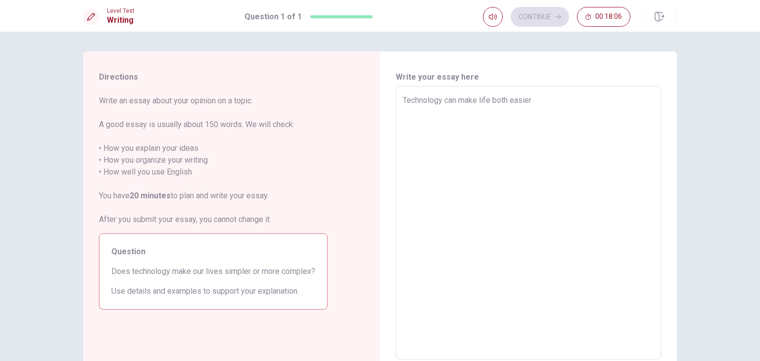
type textarea "x"
type textarea "Technology can make life both easier a"
type textarea "x"
type textarea "Technology can make life both easier an"
type textarea "x"
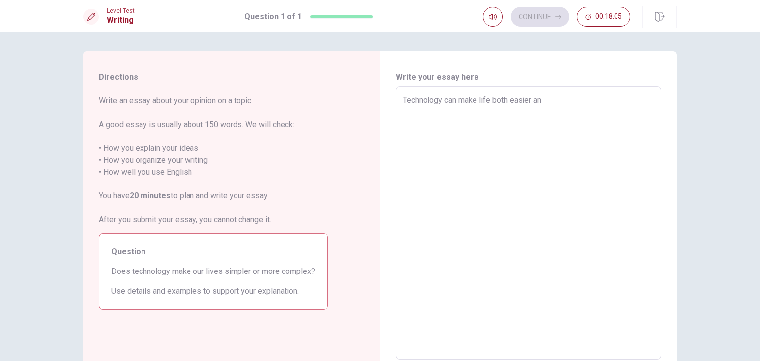
type textarea "Technology can make life both easier and"
type textarea "x"
type textarea "Technology can make life both easier and"
type textarea "x"
type textarea "Technology can make life both easier and h"
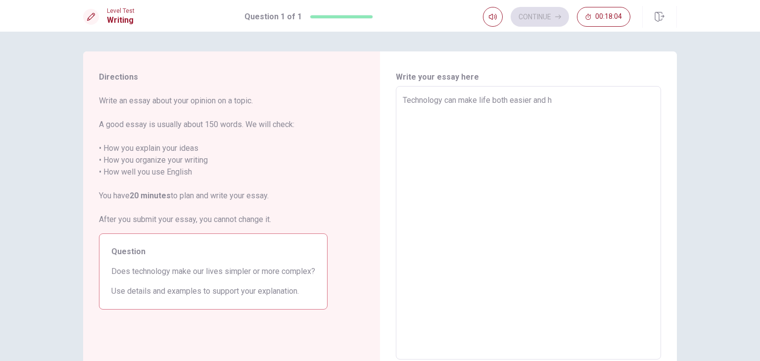
type textarea "x"
type textarea "Technology can make life both easier and ha"
type textarea "x"
type textarea "Technology can make life both easier and h"
type textarea "x"
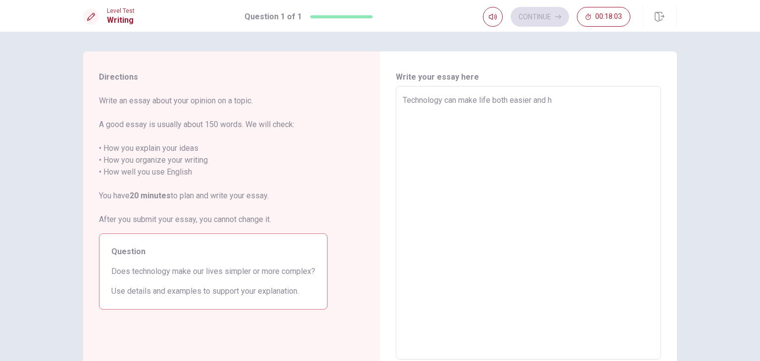
type textarea "Technology can make life both easier and"
type textarea "x"
type textarea "Technology can make life both easier and m"
type textarea "x"
type textarea "Technology can make life both easier and mo"
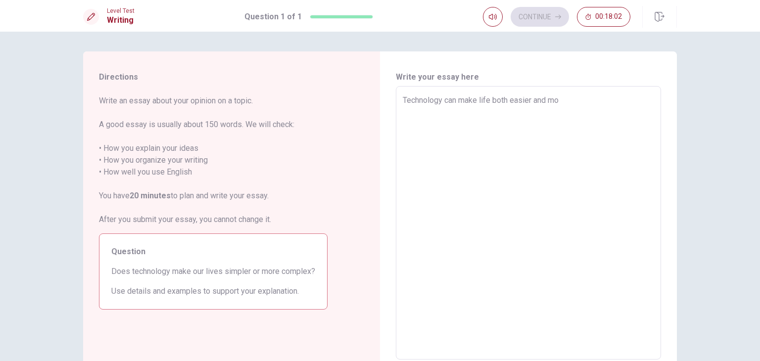
type textarea "x"
type textarea "Technology can make life both easier and mor"
type textarea "x"
type textarea "Technology can make life both easier and more"
type textarea "x"
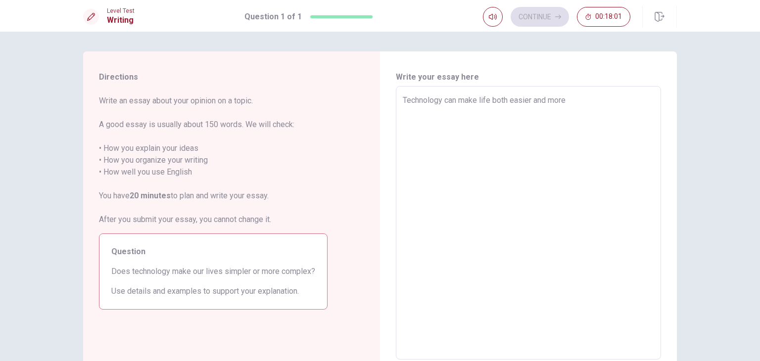
type textarea "Technology can make life both easier and more"
type textarea "x"
type textarea "Technology can make life both easier and more c"
type textarea "x"
type textarea "Technology can make life both easier and more co"
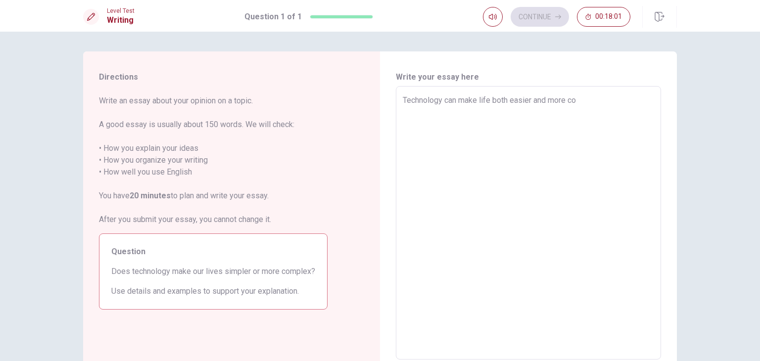
type textarea "x"
type textarea "Technology can make life both easier and more com"
type textarea "x"
type textarea "Technology can make life both easier and more comp"
type textarea "x"
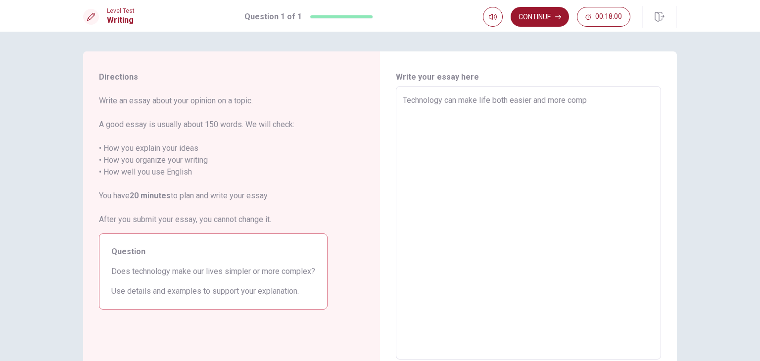
type textarea "Technology can make life both easier and more compl"
type textarea "x"
type textarea "Technology can make life both easier and more comple"
type textarea "x"
type textarea "Technology can make life both easier and more complex"
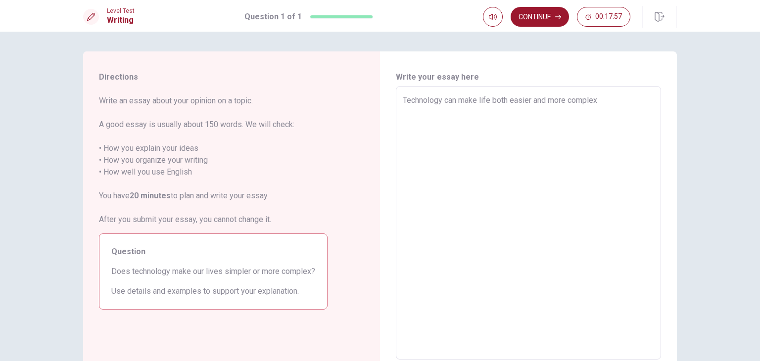
type textarea "x"
type textarea "Technology can make life both easier and more complex."
type textarea "x"
type textarea "Technology can make life both easier and more complex"
type textarea "x"
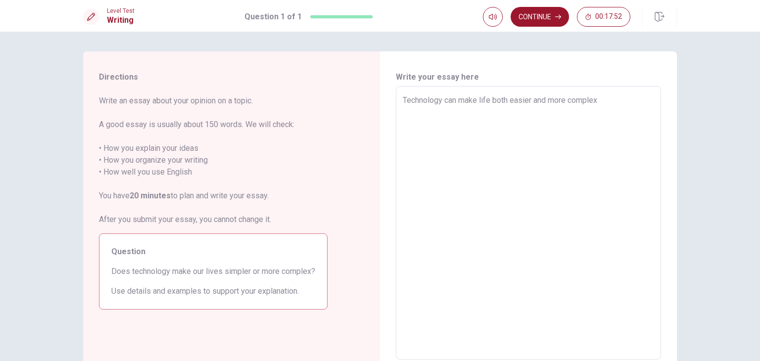
type textarea "Technology can make life both easier and more complex,"
type textarea "x"
type textarea "Technology can make life both easier and more complex,"
type textarea "x"
type textarea "Technology can make life both easier and more complex, d"
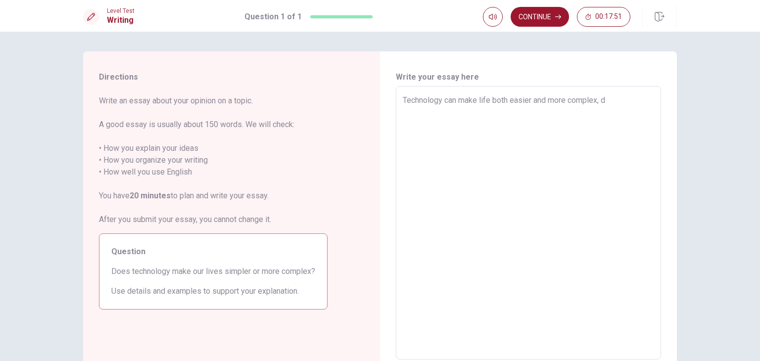
type textarea "x"
type textarea "Technology can make life both easier and more complex, de"
type textarea "x"
type textarea "Technology can make life both easier and more complex, dep"
type textarea "x"
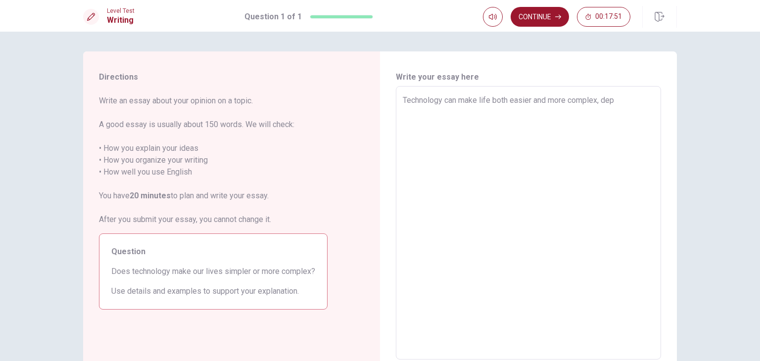
type textarea "Technology can make life both easier and more complex, depe"
type textarea "x"
type textarea "Technology can make life both easier and more complex, deped"
type textarea "x"
type textarea "Technology can make life both easier and more complex, depe"
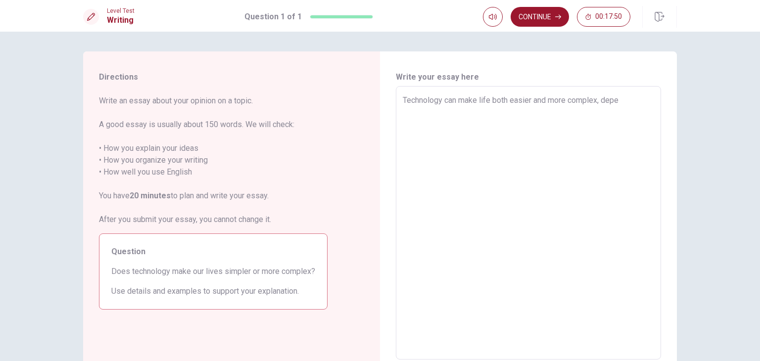
type textarea "x"
type textarea "Technology can make life both easier and more complex, depem"
type textarea "x"
type textarea "Technology can make life both easier and more complex, depe"
type textarea "x"
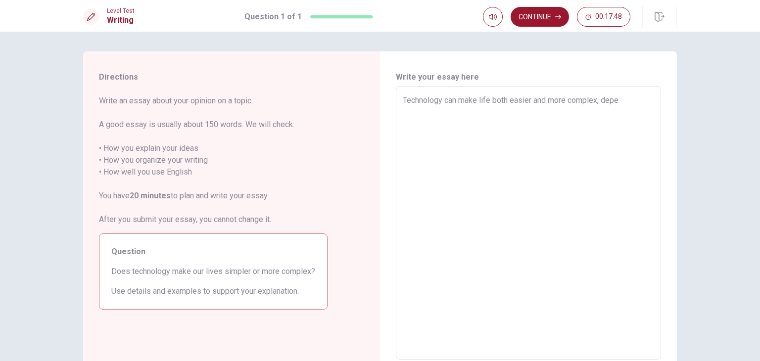
type textarea "Technology can make life both easier and more complex, [MEDICAL_DATA]"
type textarea "x"
type textarea "Technology can make life both easier and more complex, depend"
type textarea "x"
type textarea "Technology can make life both easier and more complex, dependi"
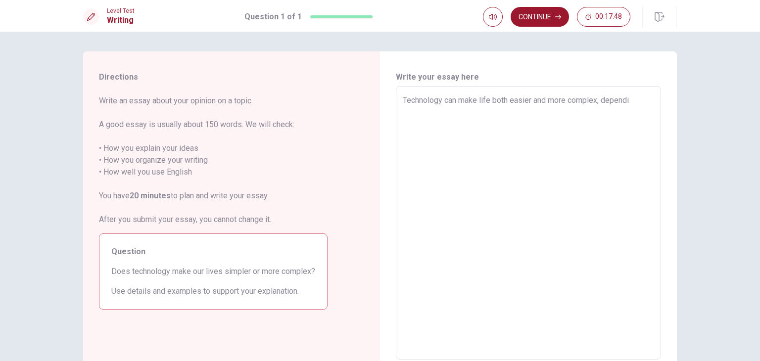
type textarea "x"
type textarea "Technology can make life both easier and more complex, dependin"
type textarea "x"
type textarea "Technology can make life both easier and more complex, depending"
type textarea "x"
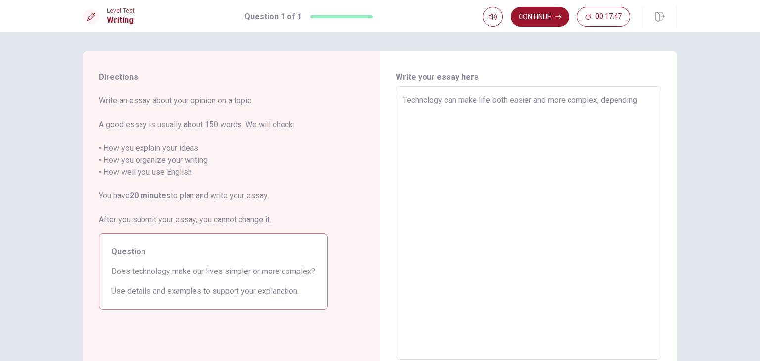
type textarea "Technology can make life both easier and more complex, depending"
type textarea "x"
type textarea "Technology can make life both easier and more complex, depending h"
type textarea "x"
type textarea "Technology can make life both easier and more complex, depending ho"
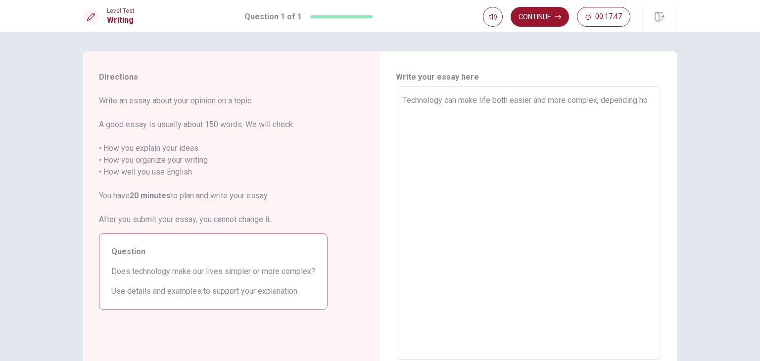
type textarea "x"
type textarea "Technology can make life both easier and more complex, depending how"
type textarea "x"
type textarea "Technology can make life both easier and more complex, depending how"
type textarea "x"
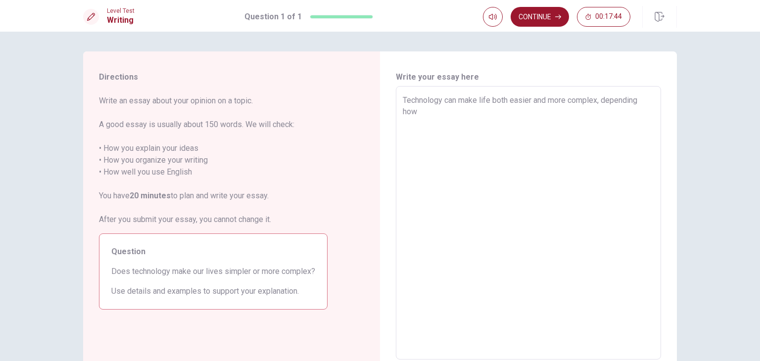
type textarea "Technology can make life both easier and more complex, depending how i"
type textarea "x"
type textarea "Technology can make life both easier and more complex, depending how it"
type textarea "x"
type textarea "Technology can make life both easier and more complex, depending how it"
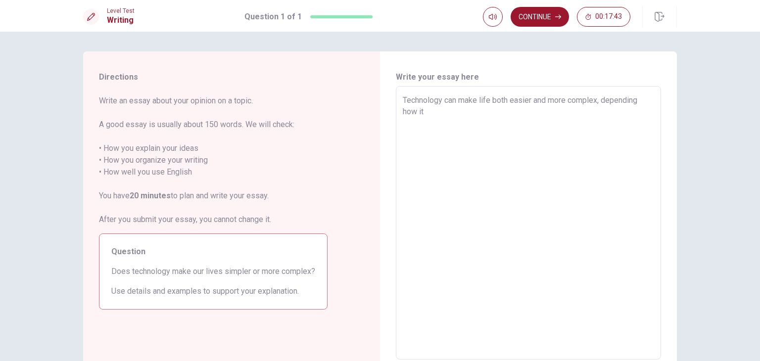
type textarea "x"
type textarea "Technology can make life both easier and more complex, depending how it i"
type textarea "x"
type textarea "Technology can make life both easier and more complex, depending how it is"
type textarea "x"
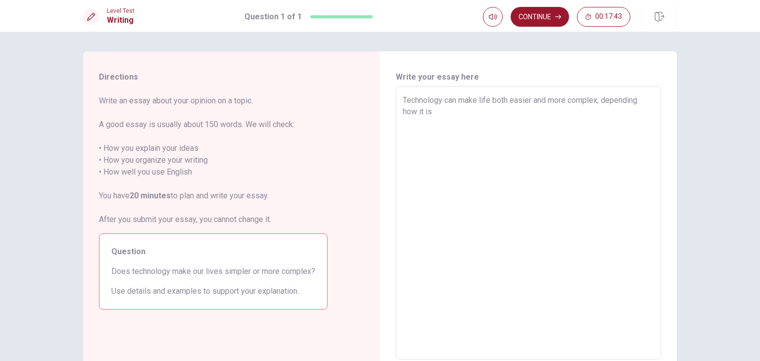
type textarea "Technology can make life both easier and more complex, depending how it is"
type textarea "x"
type textarea "Technology can make life both easier and more complex, depending how it is u"
type textarea "x"
type textarea "Technology can make life both easier and more complex, depending how it is ue"
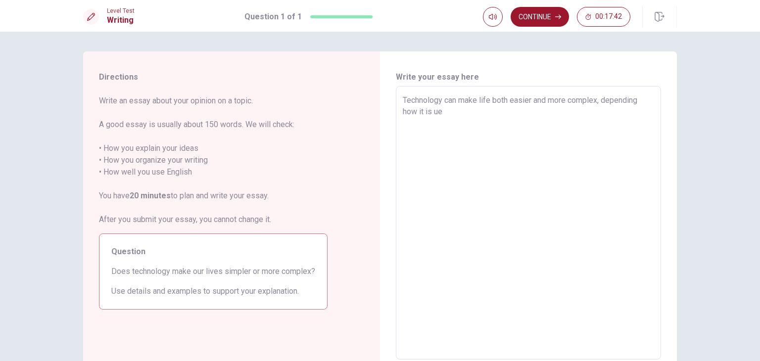
type textarea "x"
type textarea "Technology can make life both easier and more complex, depending how it is ues"
type textarea "x"
type textarea "Technology can make life both easier and more complex, depending how it is ue"
type textarea "x"
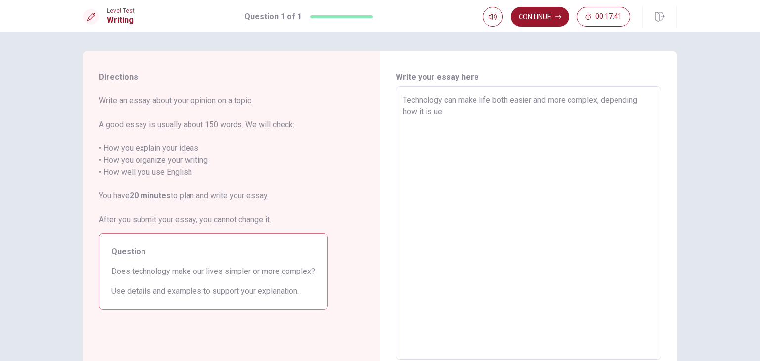
type textarea "Technology can make life both easier and more complex, depending how it is u"
type textarea "x"
type textarea "Technology can make life both easier and more complex, depending how it is us"
type textarea "x"
type textarea "Technology can make life both easier and more complex, depending how it is use"
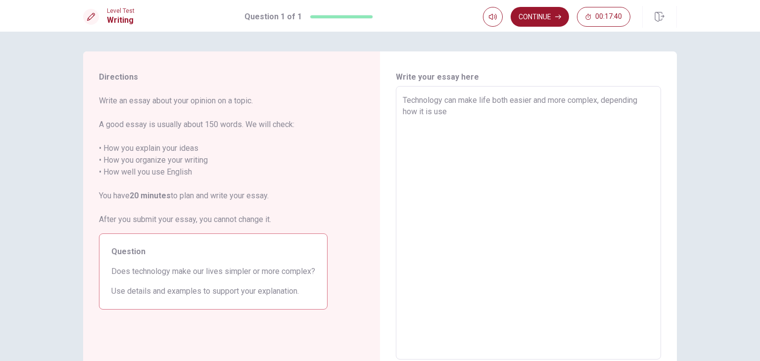
type textarea "x"
type textarea "Technology can make life both easier and more complex, depending how it is used"
type textarea "x"
type textarea "Technology can make life both easier and more complex, depending how it is used."
type textarea "x"
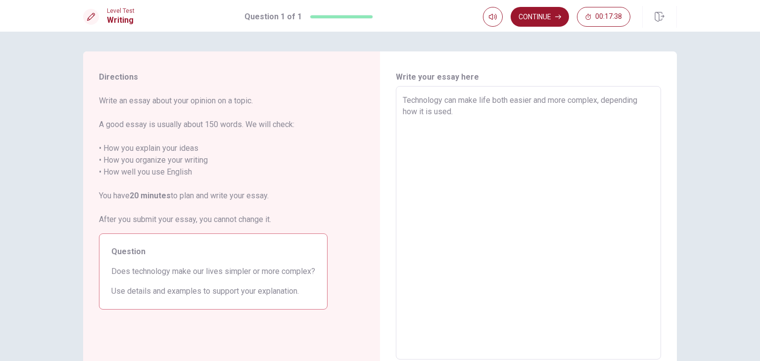
type textarea "Technology can make life both easier and more complex, depending how it is used."
type textarea "x"
type textarea "Technology can make life both easier and more complex, depending how it is used…"
type textarea "x"
type textarea "Technology can make life both easier and more complex, depending how it is used…"
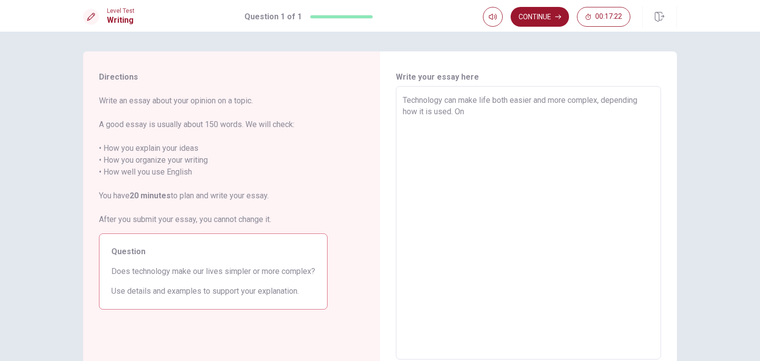
type textarea "x"
type textarea "Technology can make life both easier and more complex, depending how it is used…"
type textarea "x"
type textarea "Technology can make life both easier and more complex, depending how it is used…"
type textarea "x"
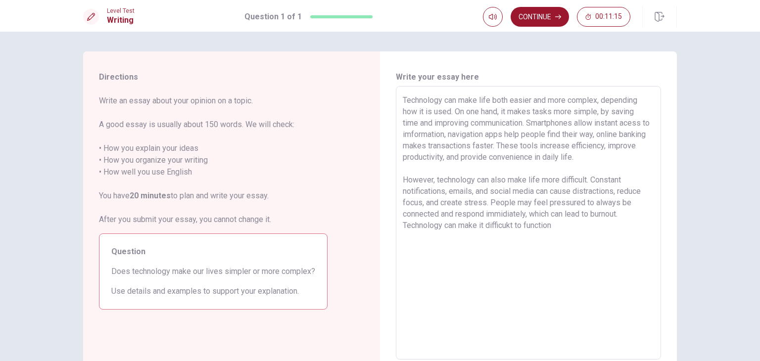
click at [516, 225] on textarea "Technology can make life both easier and more complex, depending how it is used…" at bounding box center [528, 223] width 251 height 257
click at [562, 231] on textarea "Technology can make life both easier and more complex, depending how it is used…" at bounding box center [528, 223] width 251 height 257
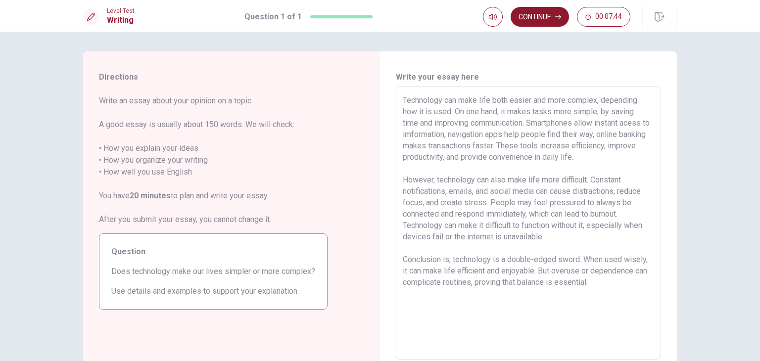
click at [541, 19] on button "Continue" at bounding box center [540, 17] width 58 height 20
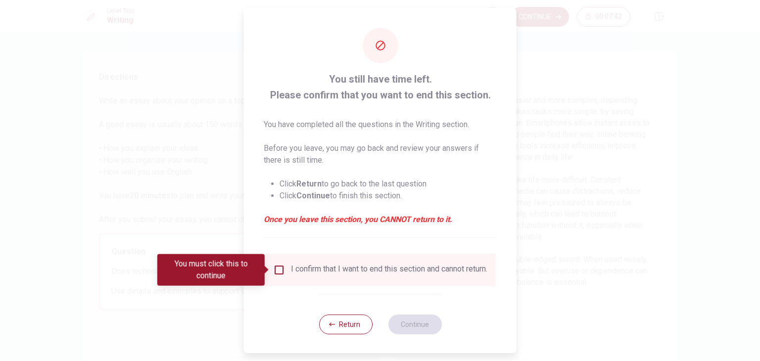
click at [281, 272] on input "You must click this to continue" at bounding box center [279, 270] width 12 height 12
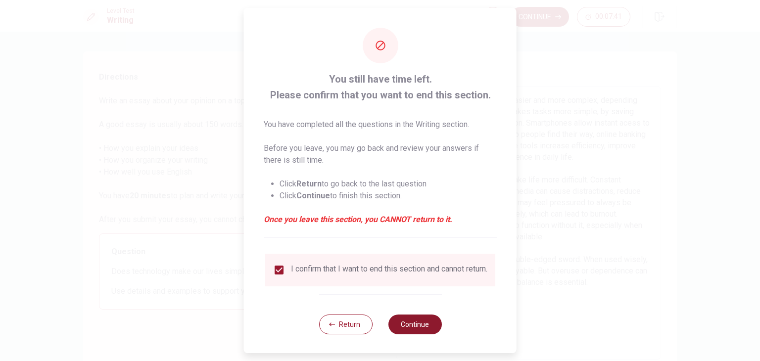
click at [413, 333] on button "Continue" at bounding box center [414, 325] width 53 height 20
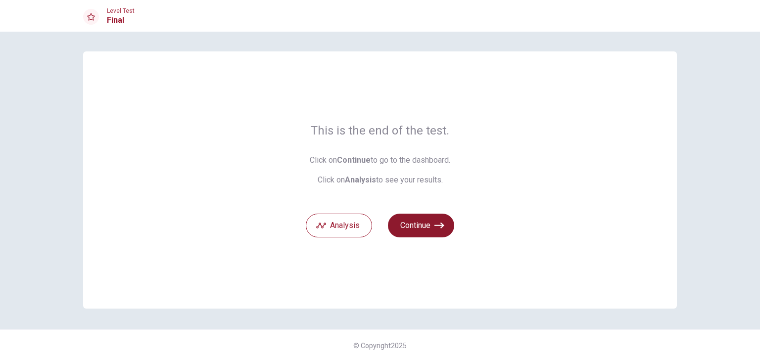
click at [435, 226] on icon "button" at bounding box center [439, 226] width 10 height 6
